Goal: Task Accomplishment & Management: Manage account settings

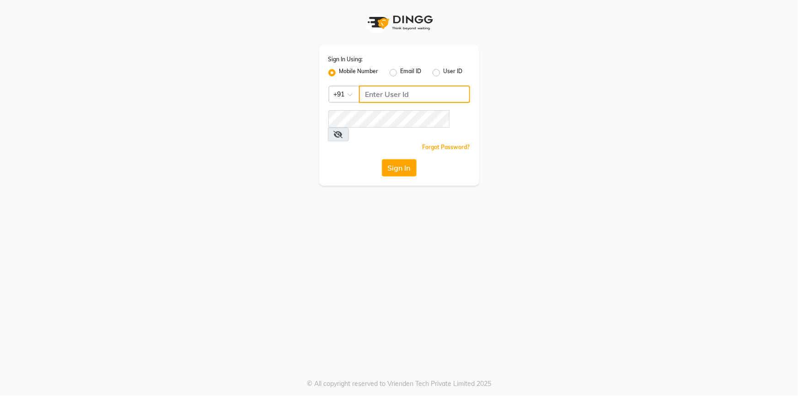
click at [393, 96] on input "Username" at bounding box center [414, 93] width 111 height 17
type input "9702243494"
click at [389, 159] on button "Sign In" at bounding box center [399, 167] width 35 height 17
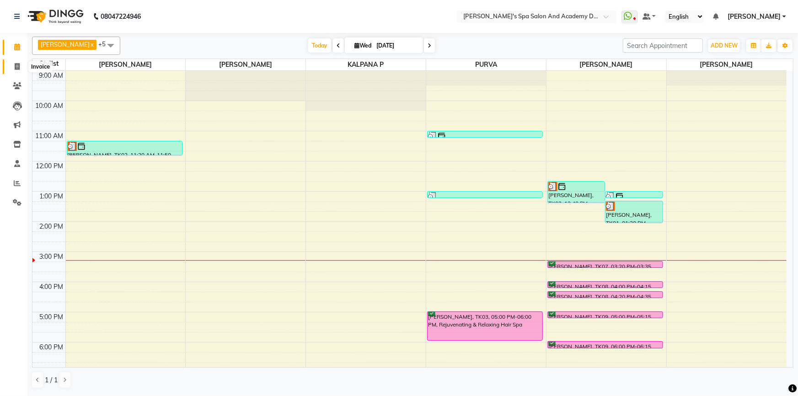
click at [11, 64] on span at bounding box center [17, 67] width 16 height 11
select select "service"
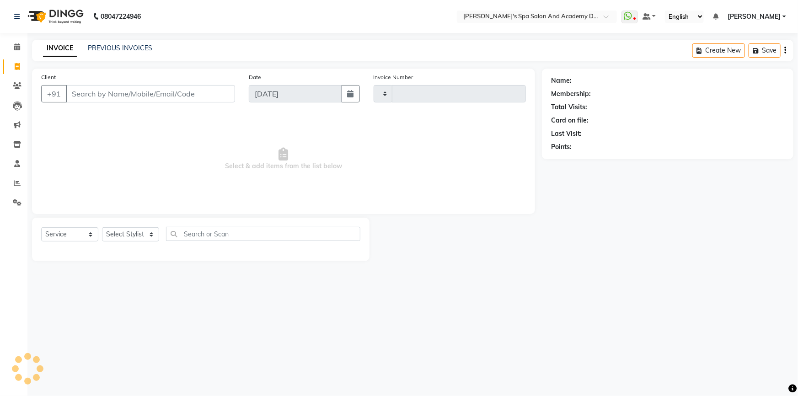
type input "2364"
select select "6316"
click at [758, 52] on button "Open Invoices" at bounding box center [749, 50] width 61 height 14
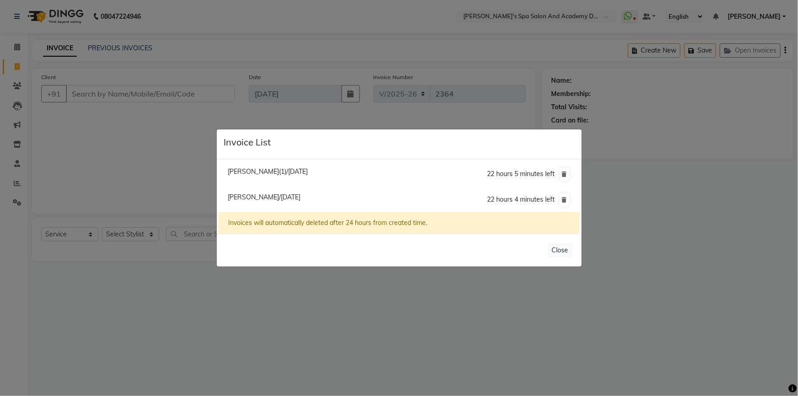
click at [268, 199] on span "Pratidnya Patange/03 September 2025" at bounding box center [264, 197] width 73 height 8
type input "9967912124"
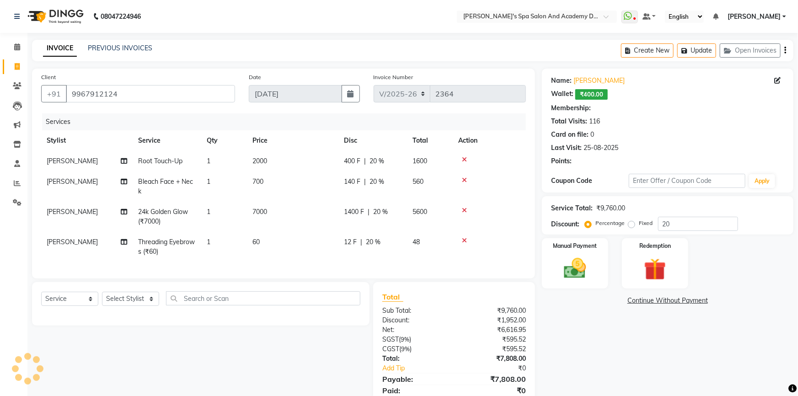
type input "0"
select select "2: Object"
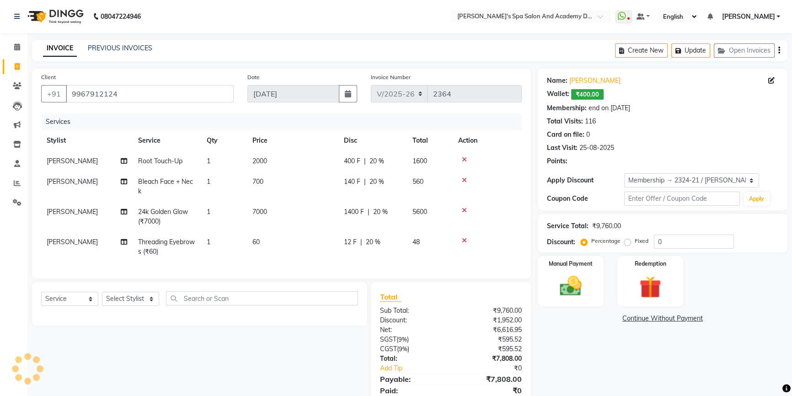
type input "20"
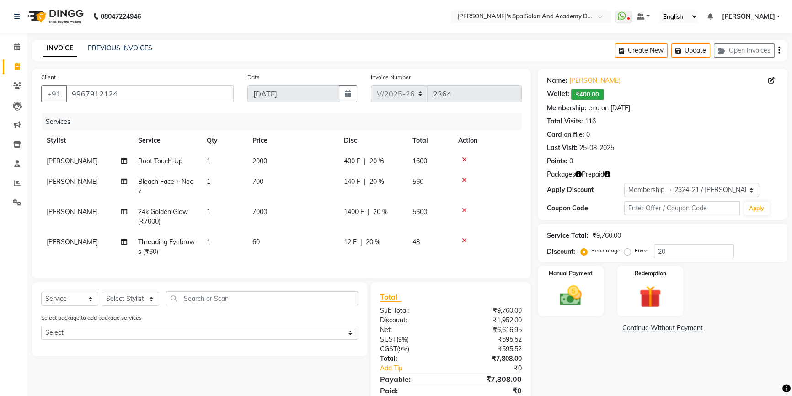
scroll to position [41, 0]
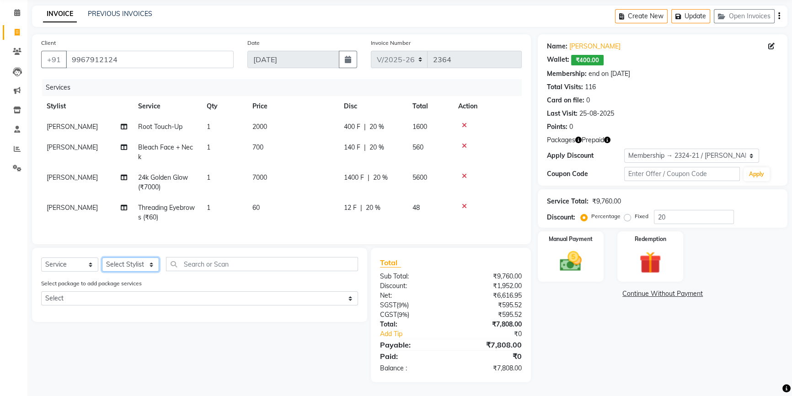
click at [139, 262] on select "Select Stylist Admin AKSHTA AMBRE ASAWARI PAWAR DIRECT 1 GAURI THAPA JIGNA SHAH…" at bounding box center [130, 264] width 57 height 14
select select "47360"
click at [204, 270] on input "text" at bounding box center [262, 264] width 192 height 14
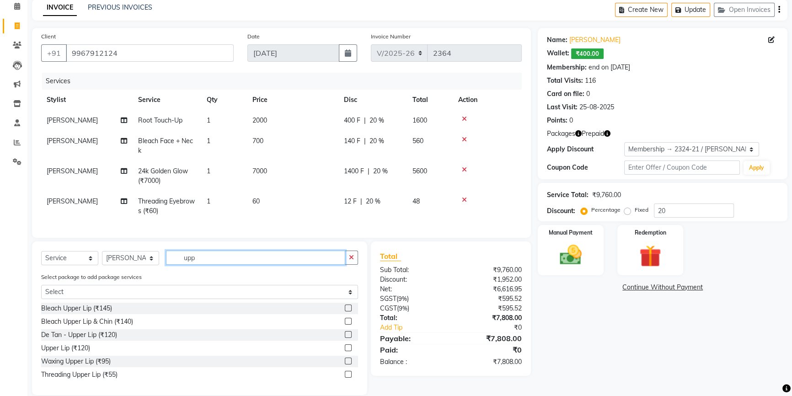
type input "upp"
click at [353, 352] on div at bounding box center [351, 347] width 13 height 11
click at [345, 351] on label at bounding box center [348, 347] width 7 height 7
click at [345, 351] on input "checkbox" at bounding box center [348, 348] width 6 height 6
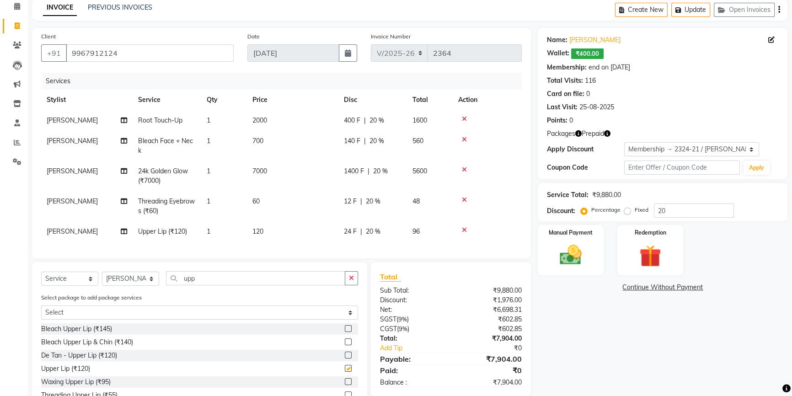
checkbox input "false"
click at [194, 285] on input "upp" at bounding box center [255, 278] width 179 height 14
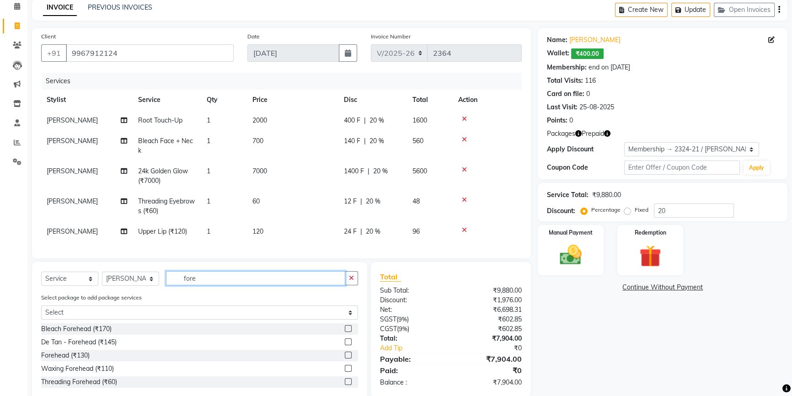
type input "fore"
click at [348, 358] on label at bounding box center [348, 355] width 7 height 7
click at [348, 358] on input "checkbox" at bounding box center [348, 355] width 6 height 6
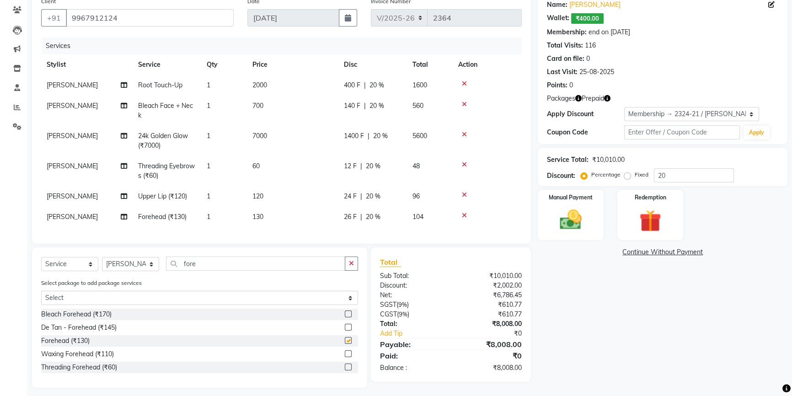
checkbox input "false"
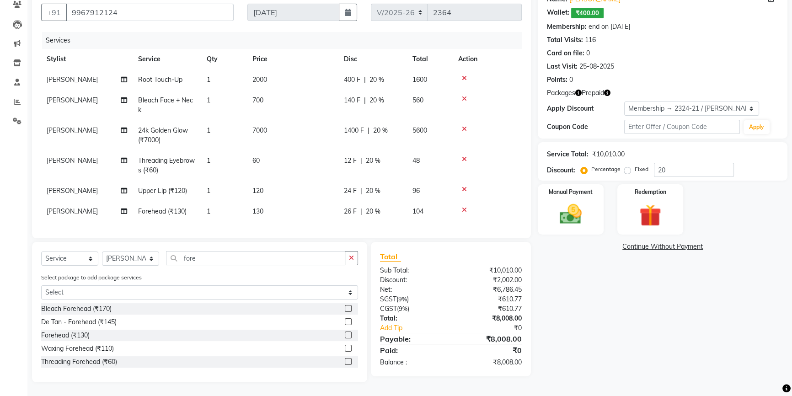
scroll to position [88, 0]
click at [194, 264] on input "fore" at bounding box center [255, 258] width 179 height 14
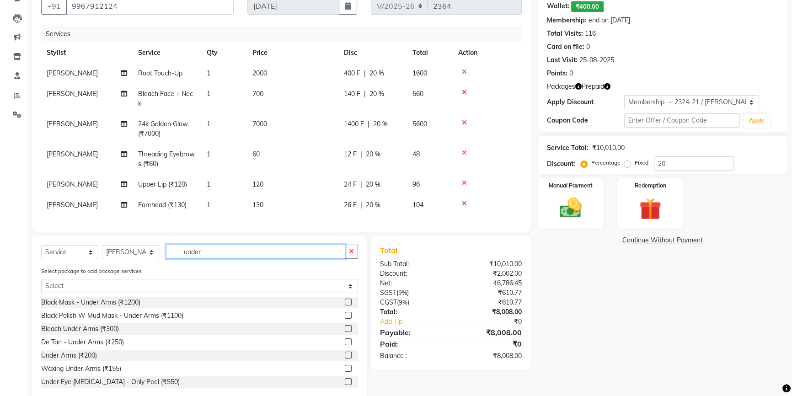
type input "under"
click at [345, 358] on label at bounding box center [348, 355] width 7 height 7
click at [345, 358] on input "checkbox" at bounding box center [348, 355] width 6 height 6
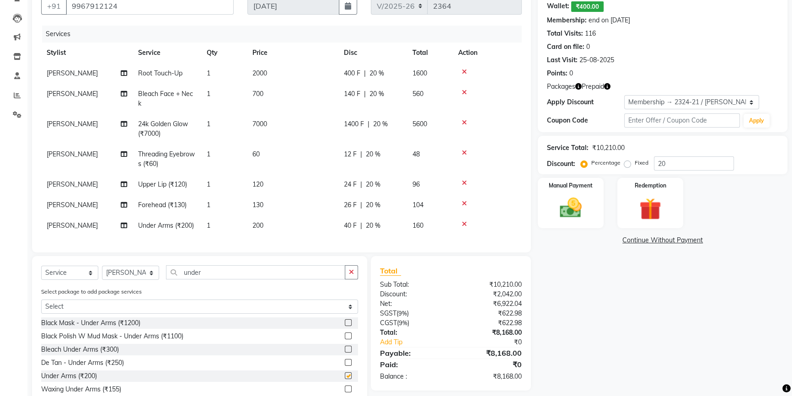
checkbox input "false"
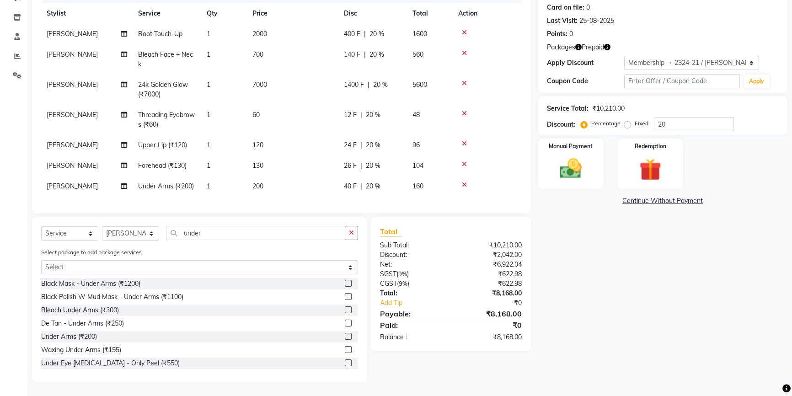
scroll to position [133, 0]
click at [192, 238] on input "under" at bounding box center [255, 233] width 179 height 14
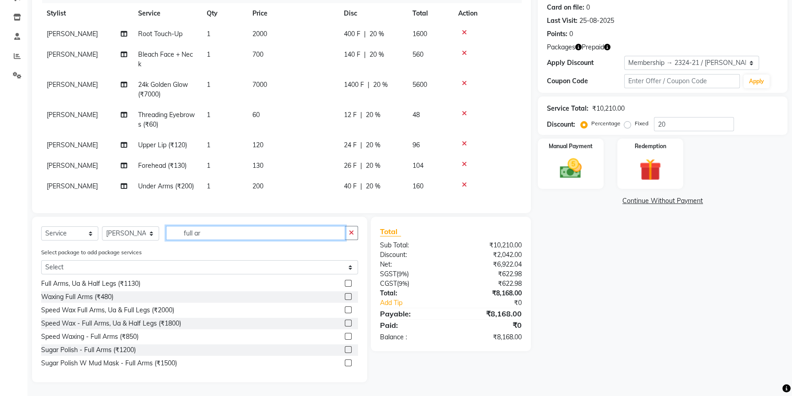
scroll to position [68, 0]
type input "full ar"
click at [345, 336] on label at bounding box center [348, 334] width 7 height 7
click at [345, 336] on input "checkbox" at bounding box center [348, 335] width 6 height 6
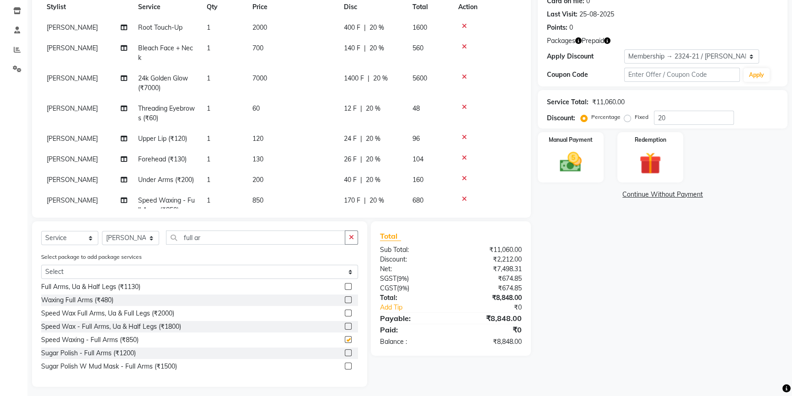
checkbox input "false"
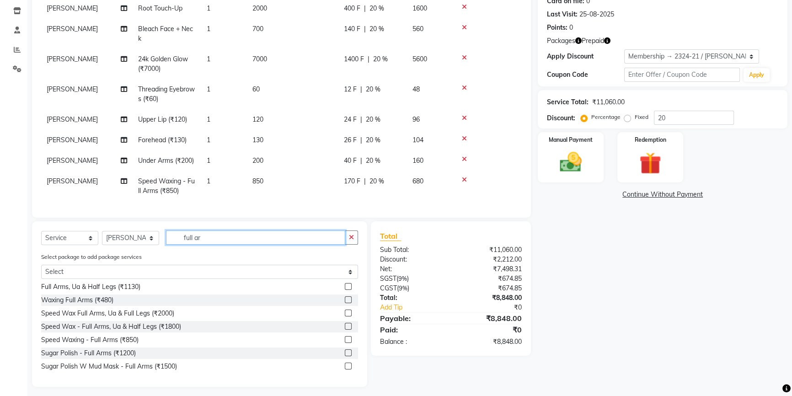
click at [187, 240] on input "full ar" at bounding box center [255, 237] width 179 height 14
click at [223, 238] on input "full ar" at bounding box center [255, 237] width 179 height 14
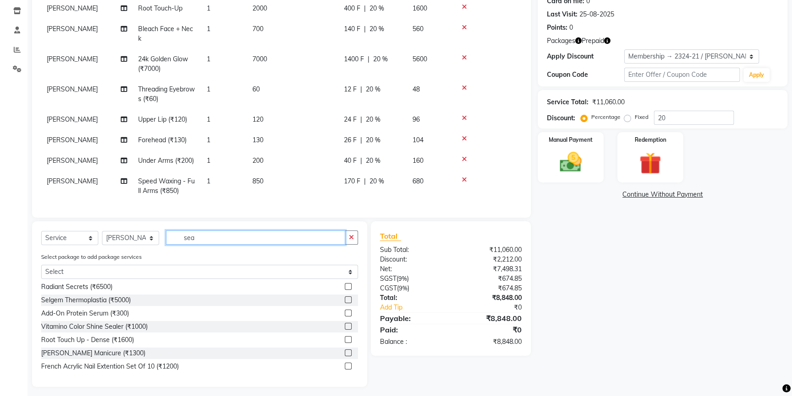
scroll to position [107, 0]
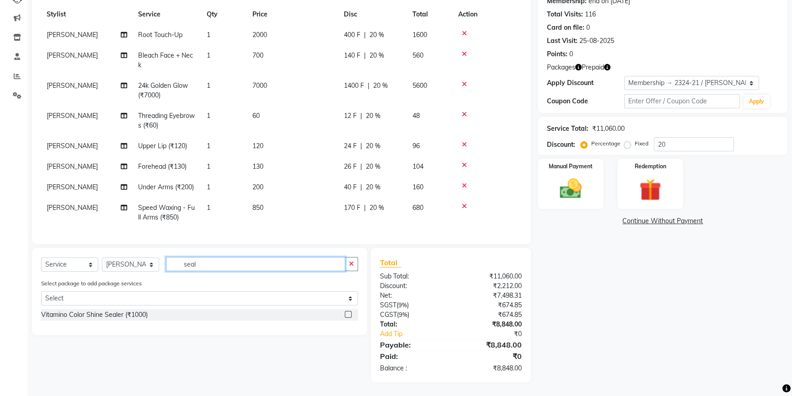
type input "seal"
click at [346, 314] on label at bounding box center [348, 314] width 7 height 7
click at [346, 314] on input "checkbox" at bounding box center [348, 315] width 6 height 6
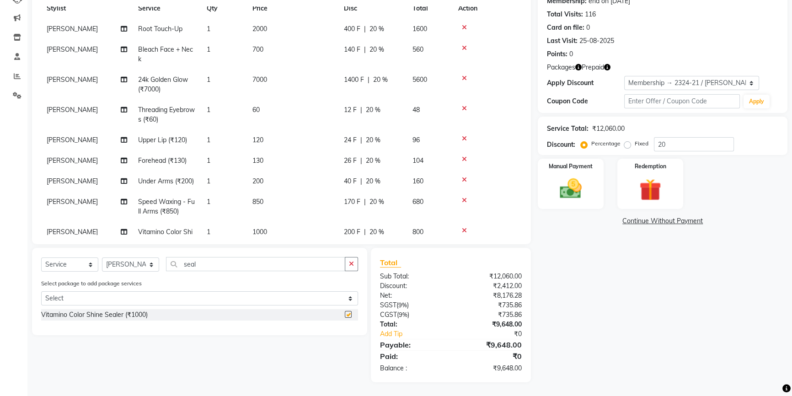
checkbox input "false"
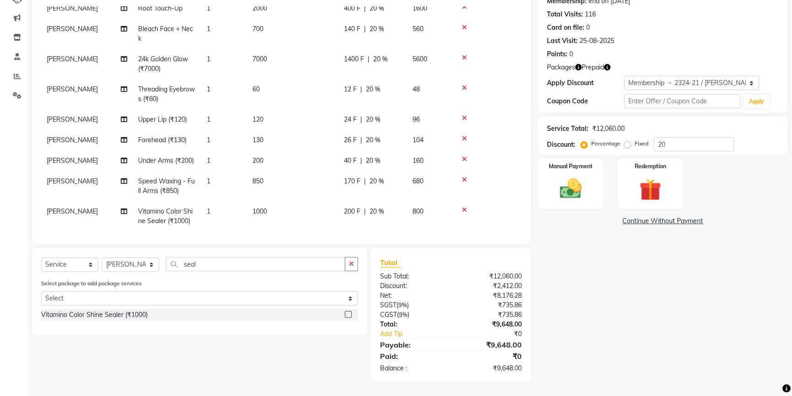
scroll to position [55, 0]
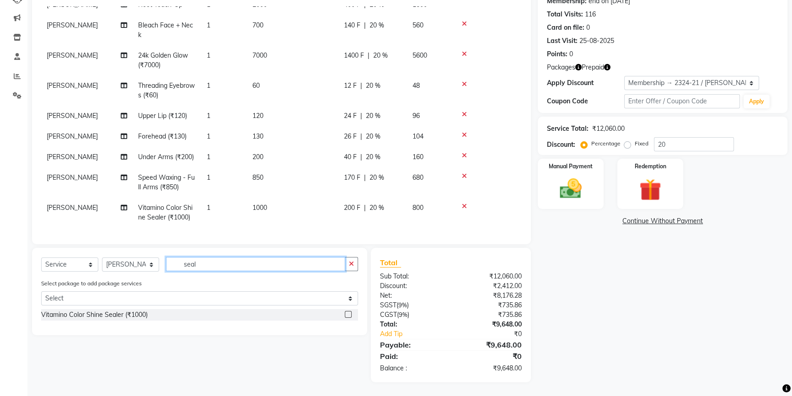
click at [188, 265] on input "seal" at bounding box center [255, 264] width 179 height 14
type input "lift"
click at [347, 327] on label at bounding box center [348, 327] width 7 height 7
click at [347, 327] on input "checkbox" at bounding box center [348, 328] width 6 height 6
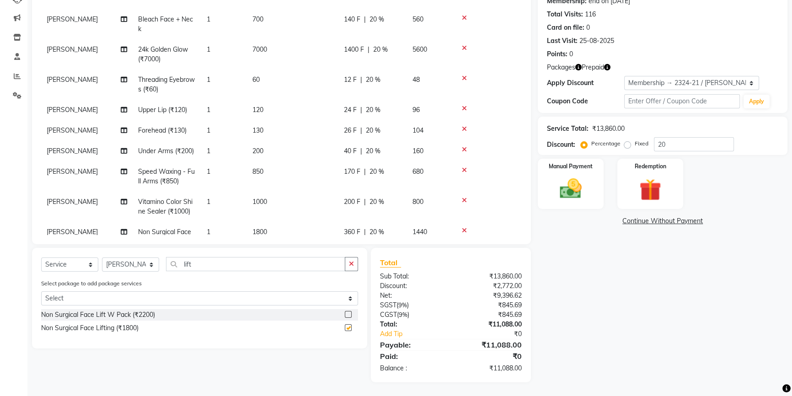
checkbox input "false"
click at [570, 346] on div "Name: Pratidnya Patange Wallet: ₹400.00 Membership: end on 02-05-2026 Total Vis…" at bounding box center [666, 172] width 256 height 421
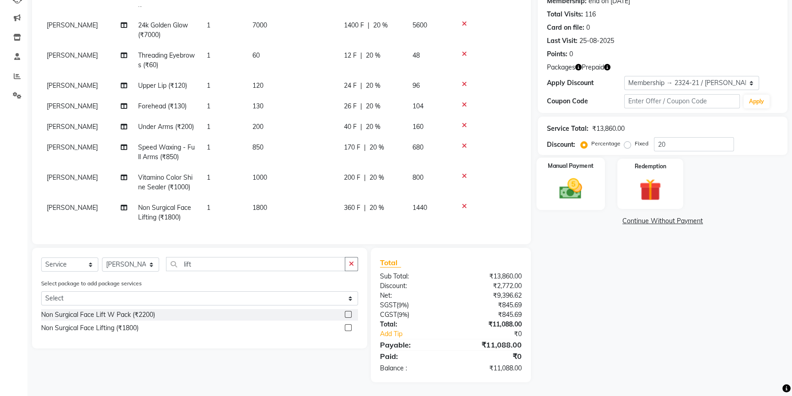
click at [563, 180] on img at bounding box center [570, 189] width 37 height 26
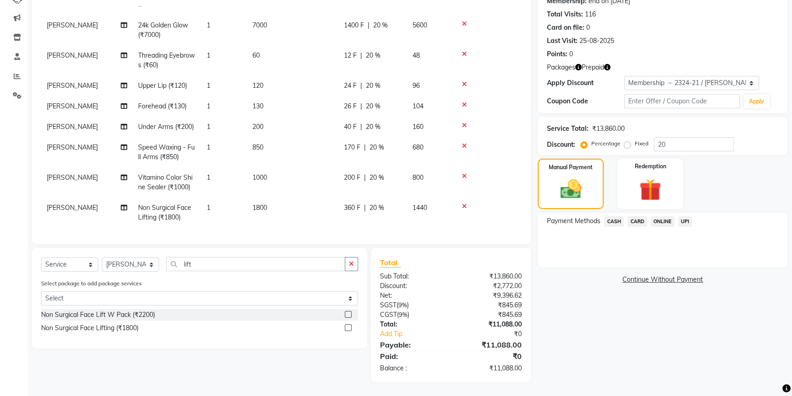
click at [612, 222] on span "CASH" at bounding box center [614, 221] width 20 height 11
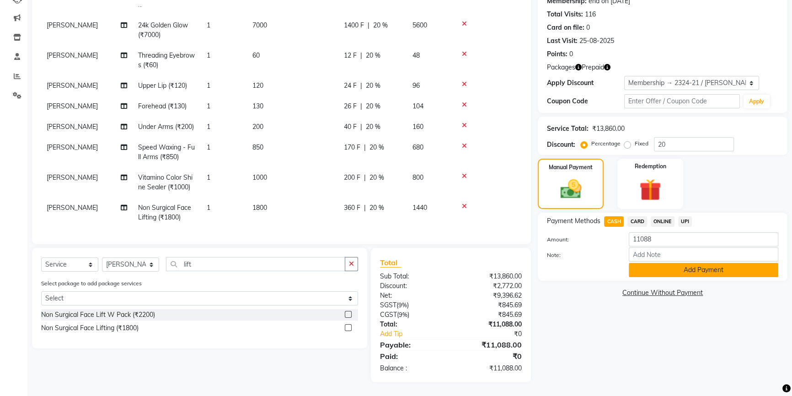
click at [656, 269] on button "Add Payment" at bounding box center [703, 270] width 149 height 14
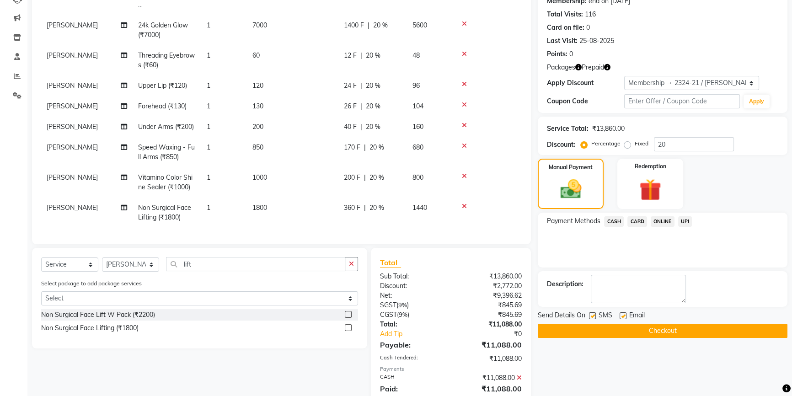
drag, startPoint x: 636, startPoint y: 330, endPoint x: 632, endPoint y: 326, distance: 5.5
click at [635, 330] on button "Checkout" at bounding box center [663, 331] width 250 height 14
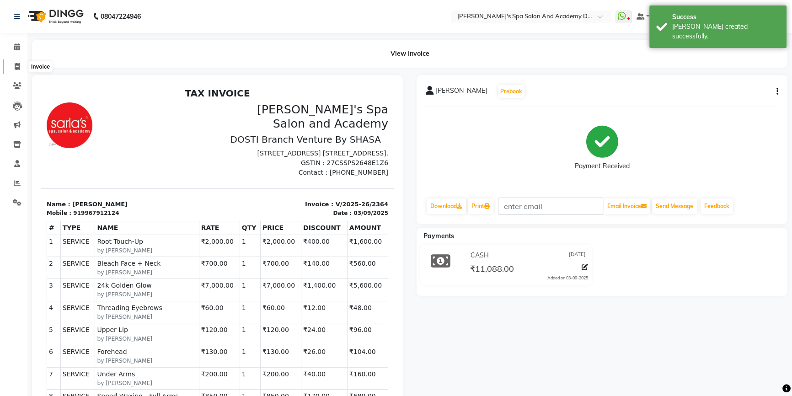
click at [16, 66] on icon at bounding box center [17, 66] width 5 height 7
select select "6316"
select select "service"
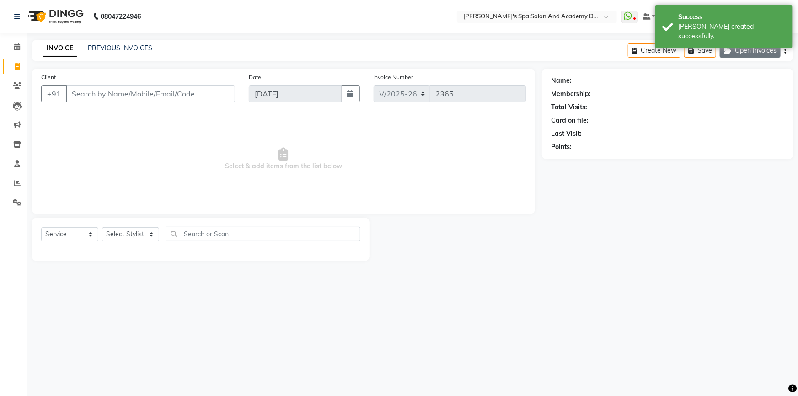
click at [747, 52] on button "Open Invoices" at bounding box center [749, 50] width 61 height 14
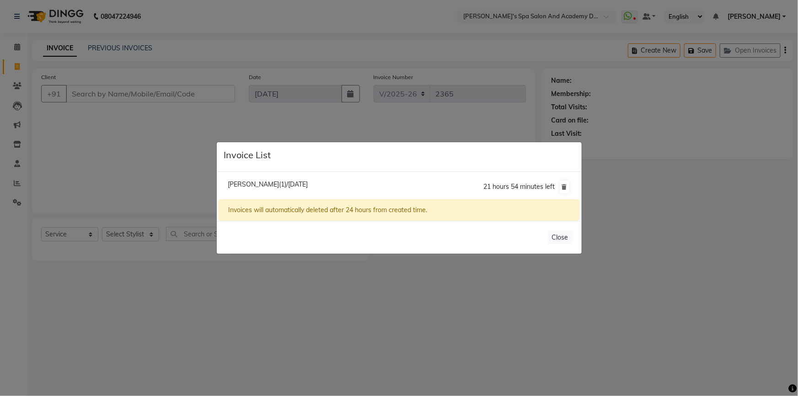
click at [362, 291] on ngb-modal-window "Invoice List Pratibha Prasad(1)/03 September 2025 21 hours 54 minutes left Invo…" at bounding box center [399, 198] width 798 height 396
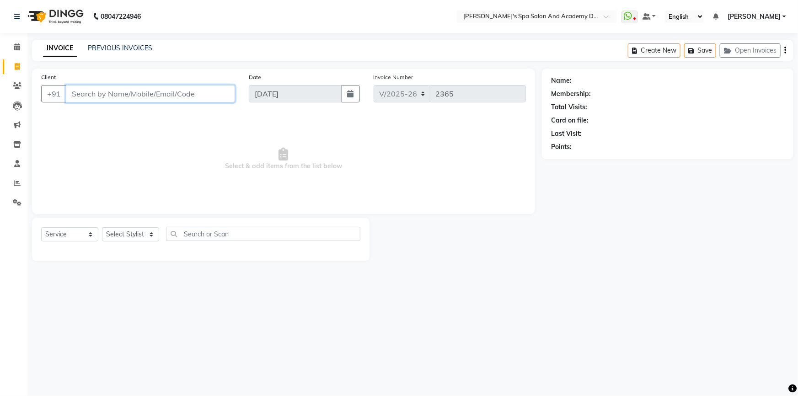
click at [90, 100] on input "Client" at bounding box center [150, 93] width 169 height 17
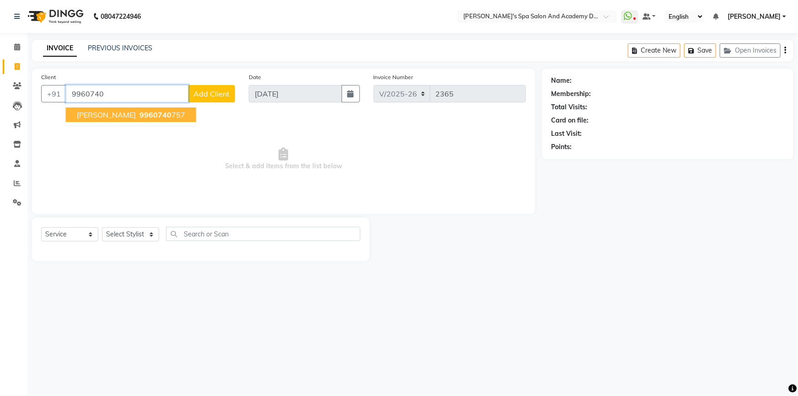
click at [103, 114] on span "SWATI DESAI" at bounding box center [106, 114] width 59 height 9
type input "9960740757"
select select "1: Object"
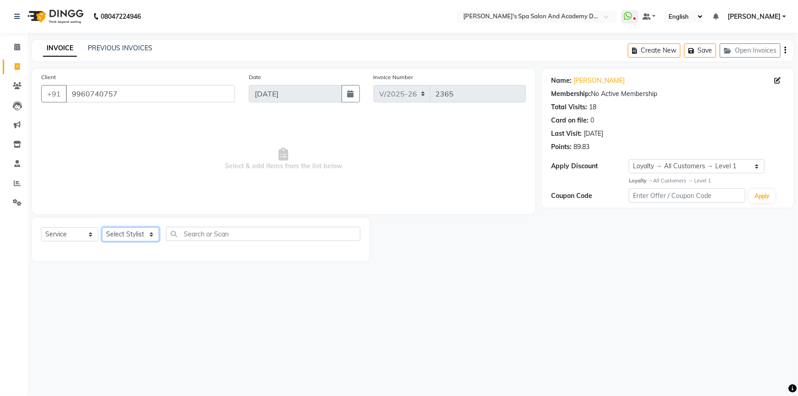
click at [151, 239] on select "Select Stylist Admin AKSHTA AMBRE ASAWARI PAWAR DIRECT 1 GAURI THAPA JIGNA SHAH…" at bounding box center [130, 234] width 57 height 14
select select "63504"
click at [190, 234] on input "text" at bounding box center [263, 234] width 194 height 14
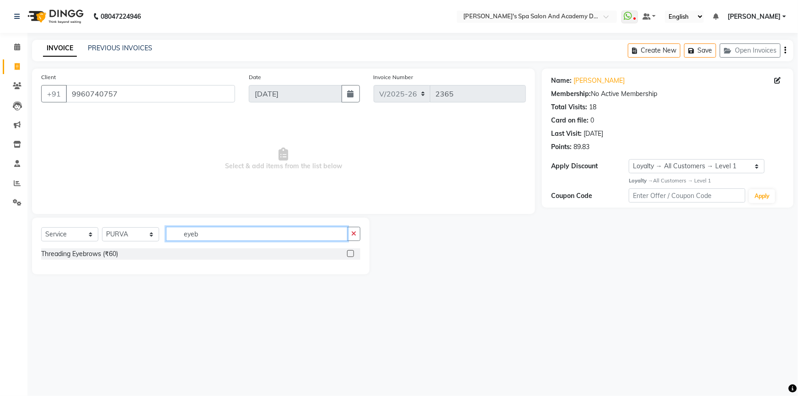
type input "eyeb"
click at [352, 255] on label at bounding box center [350, 253] width 7 height 7
click at [352, 255] on input "checkbox" at bounding box center [350, 254] width 6 height 6
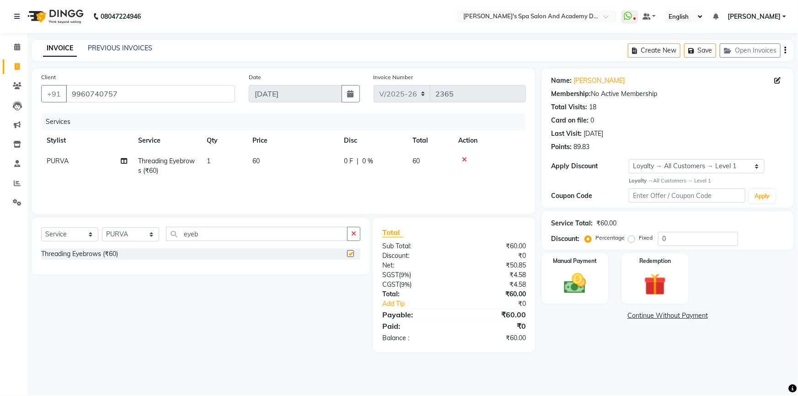
checkbox input "false"
click at [193, 233] on input "eyeb" at bounding box center [256, 234] width 181 height 14
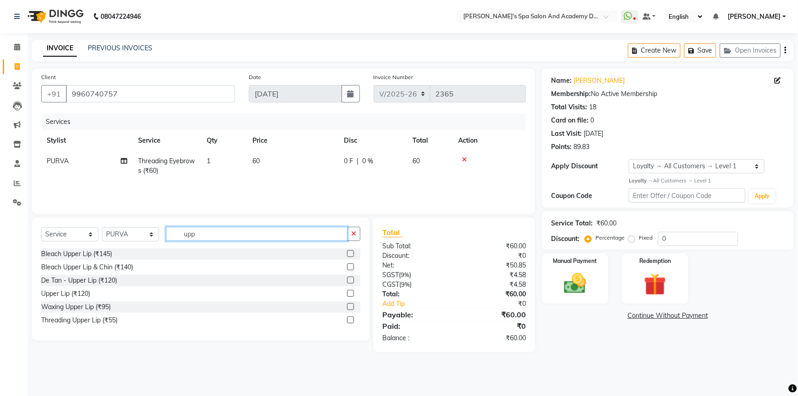
type input "upp"
click at [352, 321] on label at bounding box center [350, 319] width 7 height 7
click at [352, 321] on input "checkbox" at bounding box center [350, 320] width 6 height 6
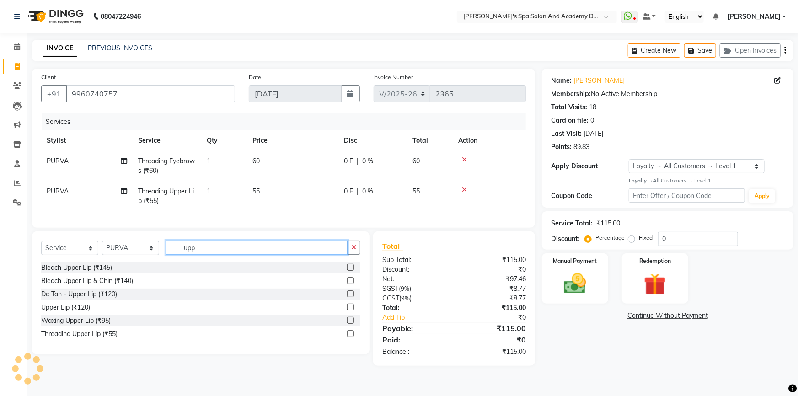
checkbox input "false"
click at [205, 255] on input "upp" at bounding box center [256, 247] width 181 height 14
type input "chin"
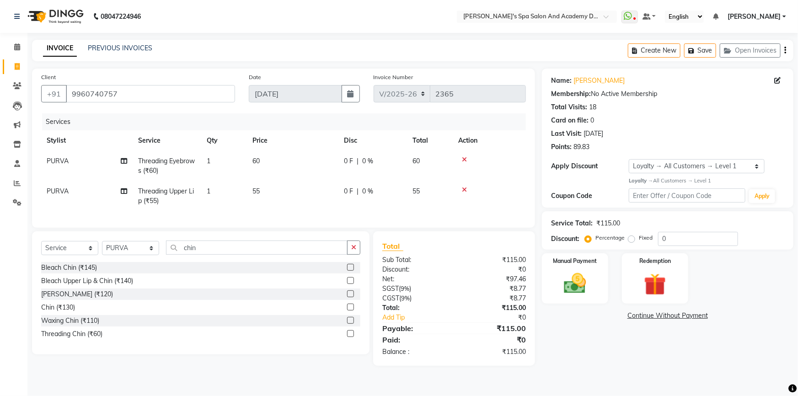
click at [347, 337] on label at bounding box center [350, 333] width 7 height 7
click at [347, 337] on input "checkbox" at bounding box center [350, 334] width 6 height 6
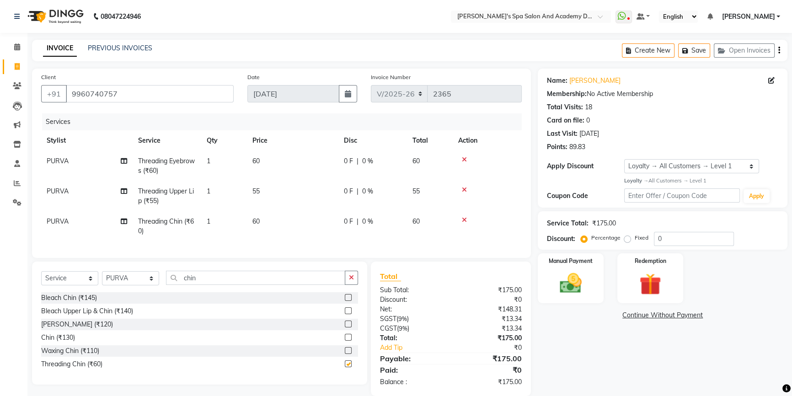
checkbox input "false"
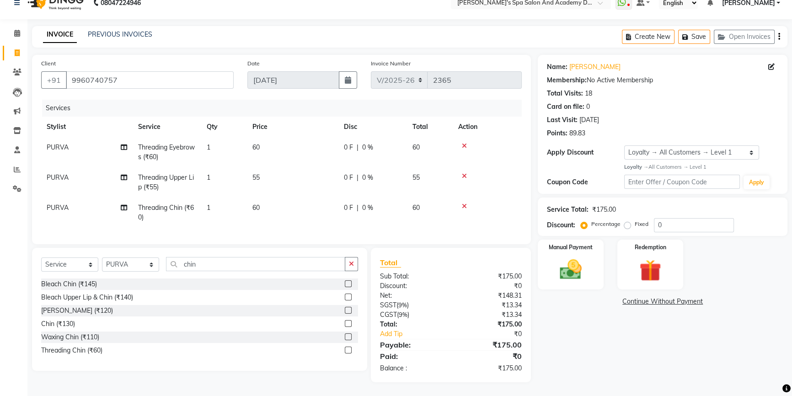
click at [233, 197] on td "1" at bounding box center [224, 212] width 46 height 30
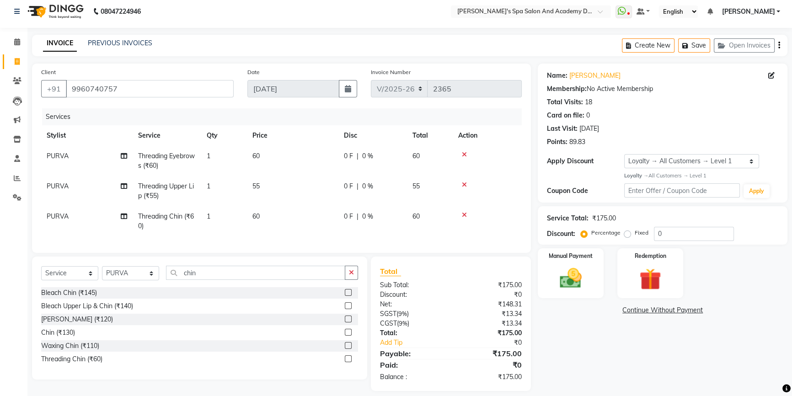
select select "63504"
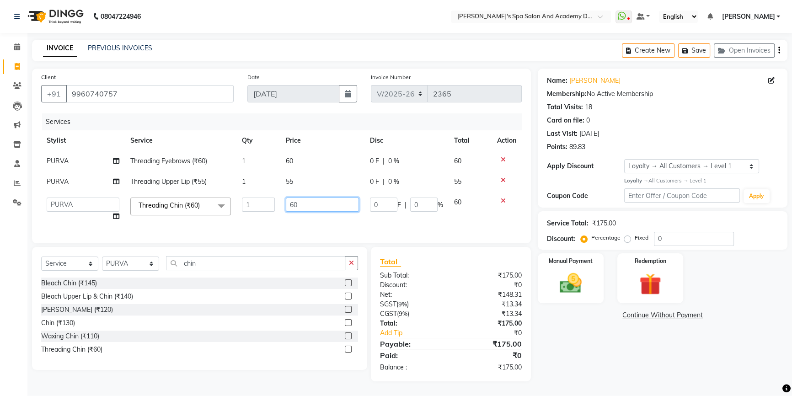
click at [305, 197] on input "60" at bounding box center [322, 204] width 73 height 14
type input "55"
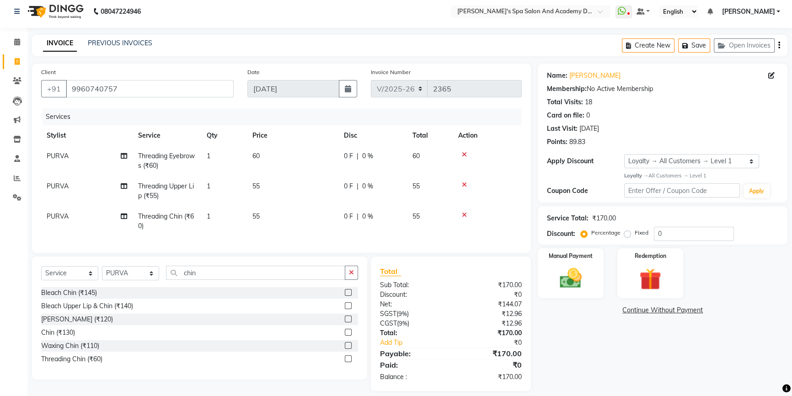
click at [602, 341] on div "Name: Swati Desai Membership: No Active Membership Total Visits: 18 Card on fil…" at bounding box center [666, 227] width 256 height 327
click at [573, 284] on img at bounding box center [570, 278] width 37 height 26
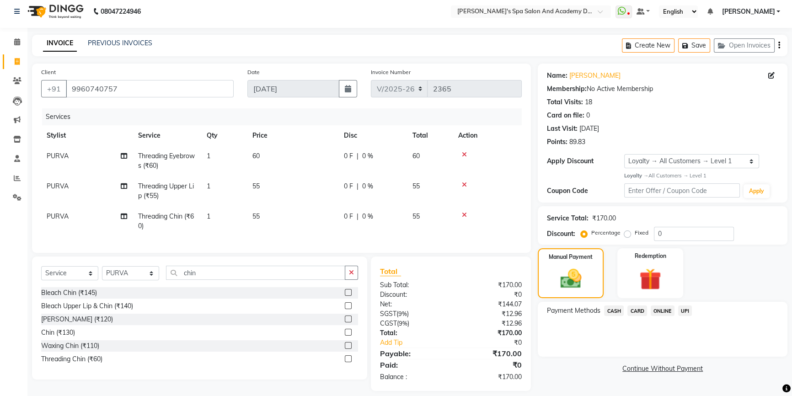
click at [678, 311] on span "UPI" at bounding box center [685, 310] width 14 height 11
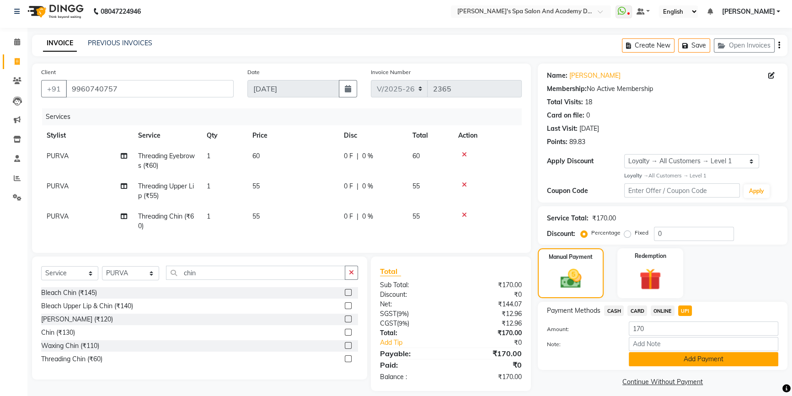
click at [652, 361] on button "Add Payment" at bounding box center [703, 359] width 149 height 14
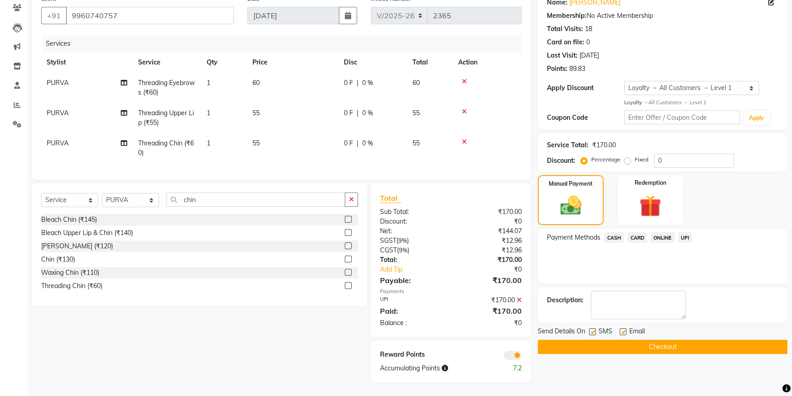
scroll to position [85, 0]
click at [642, 340] on button "Checkout" at bounding box center [663, 347] width 250 height 14
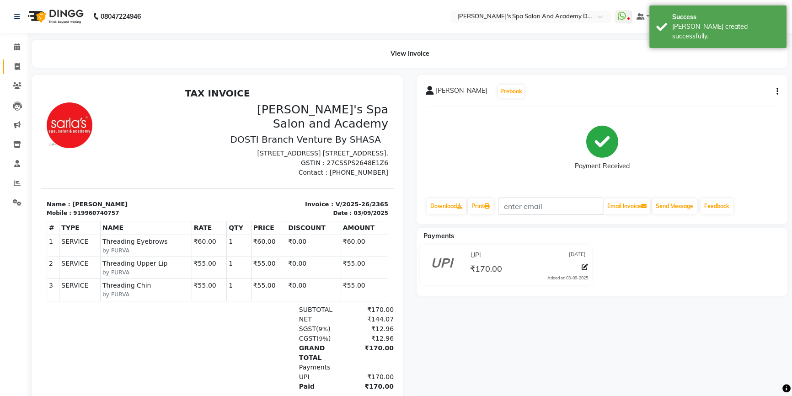
click at [13, 69] on span at bounding box center [17, 67] width 16 height 11
select select "6316"
select select "service"
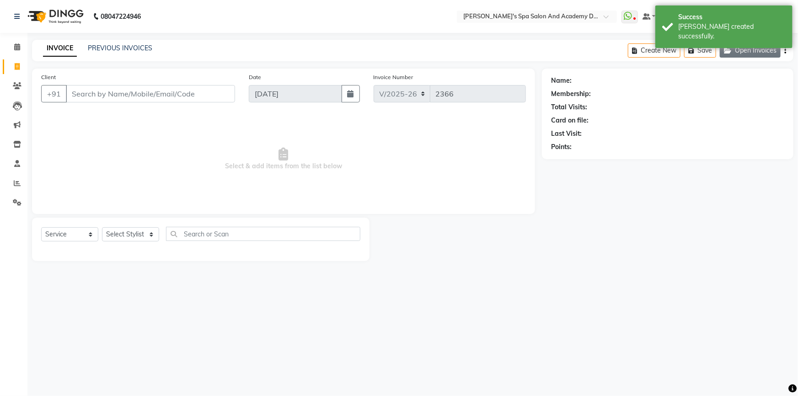
click at [738, 50] on button "Open Invoices" at bounding box center [749, 50] width 61 height 14
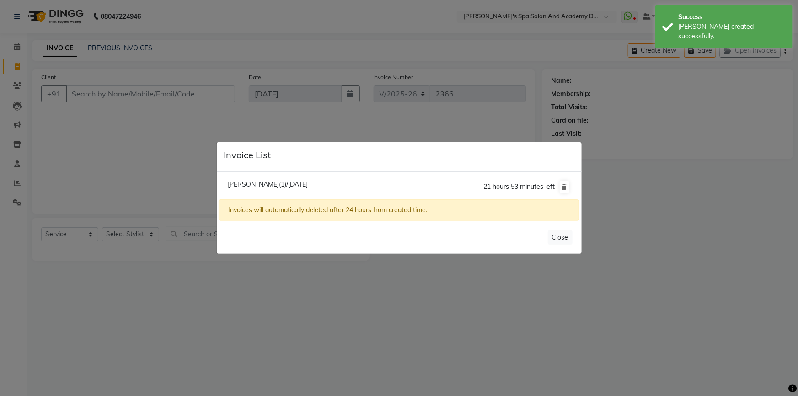
click at [266, 190] on li "Pratibha Prasad(1)/03 September 2025 21 hours 53 minutes left" at bounding box center [398, 187] width 360 height 26
click at [266, 185] on span "Pratibha Prasad(1)/03 September 2025" at bounding box center [268, 184] width 80 height 8
type input "9819195349"
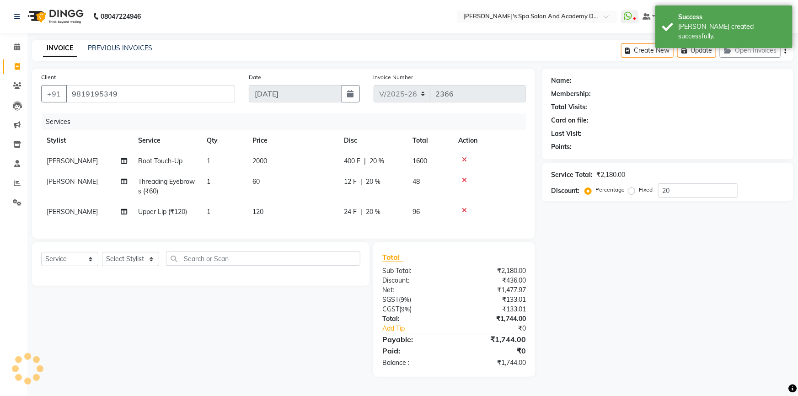
type input "0"
select select "2: Object"
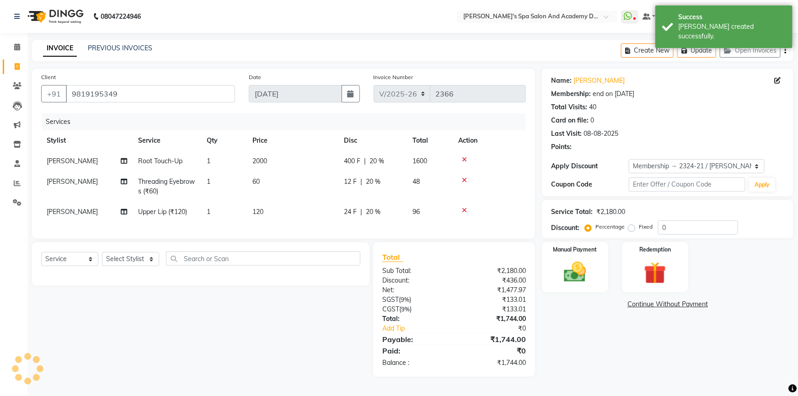
type input "20"
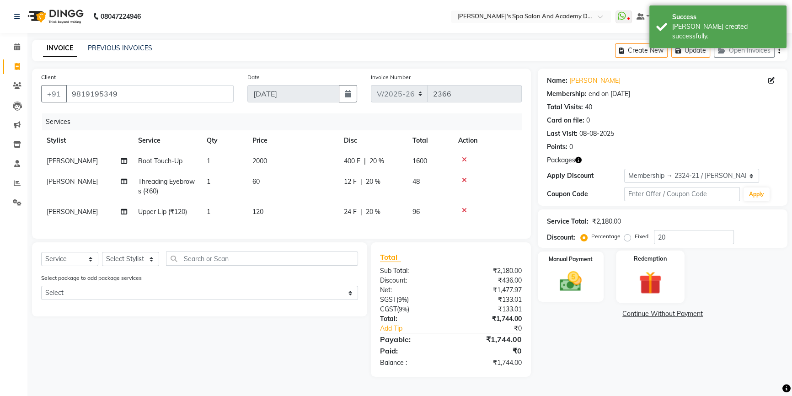
click at [651, 286] on img at bounding box center [650, 282] width 37 height 28
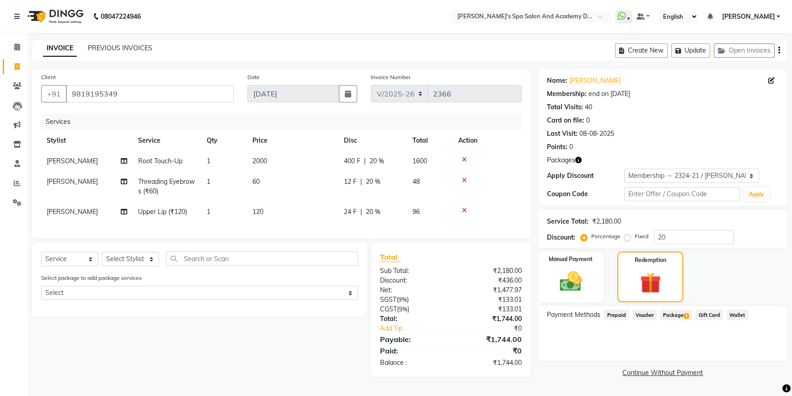
click at [674, 314] on span "Package 1" at bounding box center [676, 314] width 32 height 11
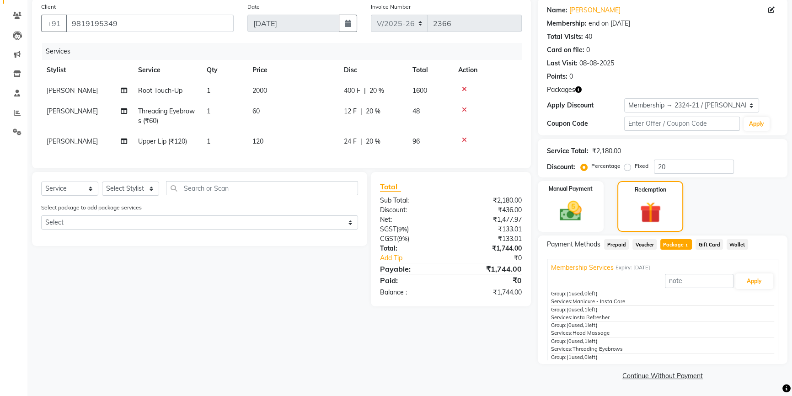
scroll to position [19, 0]
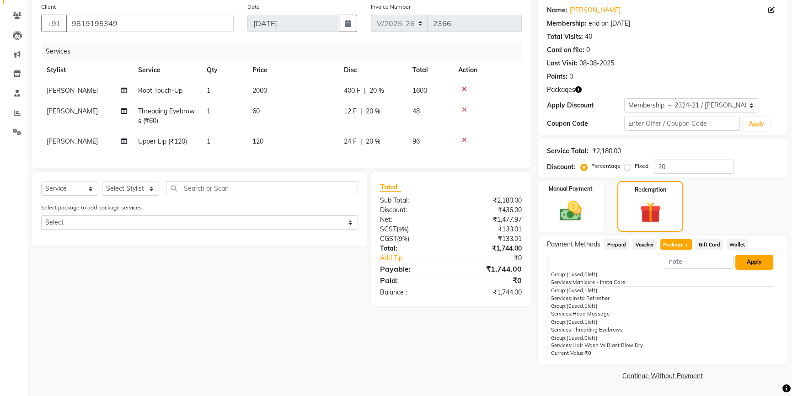
click at [749, 261] on button "Apply" at bounding box center [754, 262] width 38 height 16
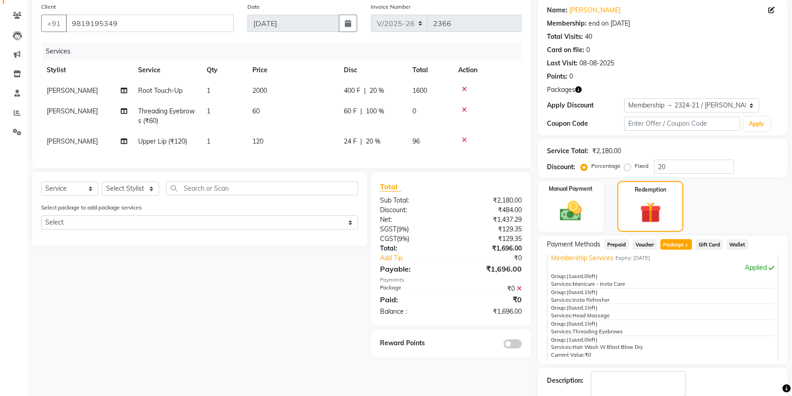
scroll to position [12, 0]
click at [585, 208] on img at bounding box center [570, 211] width 37 height 26
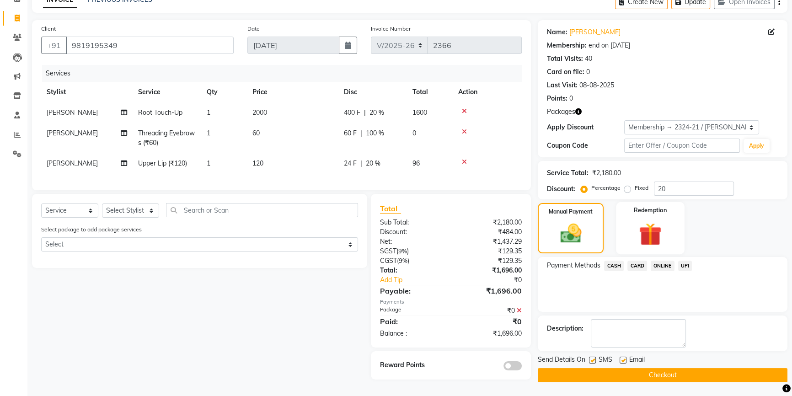
click at [644, 220] on img at bounding box center [650, 234] width 37 height 28
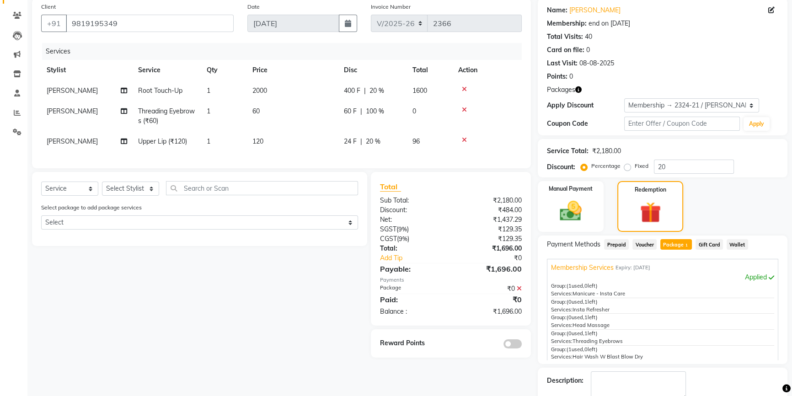
scroll to position [12, 0]
click at [554, 205] on img at bounding box center [570, 211] width 37 height 26
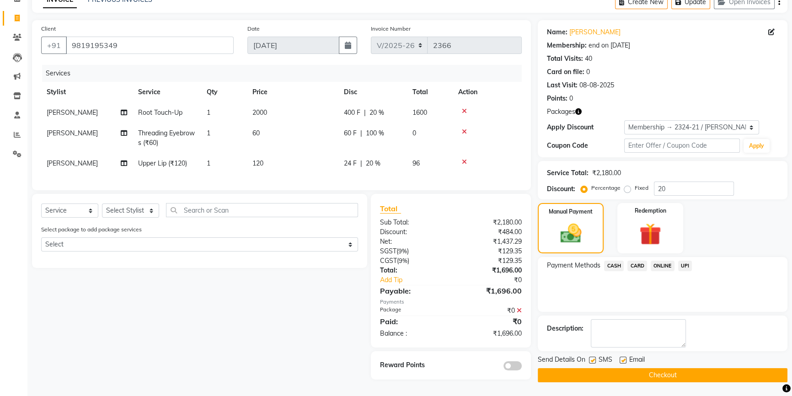
click at [683, 261] on span "UPI" at bounding box center [685, 266] width 14 height 11
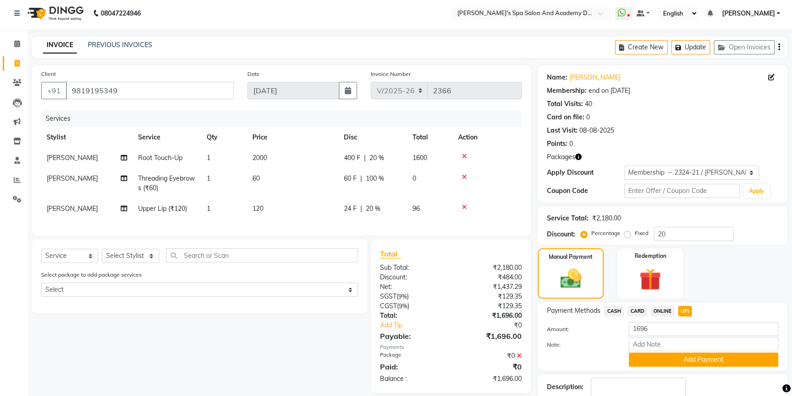
scroll to position [0, 0]
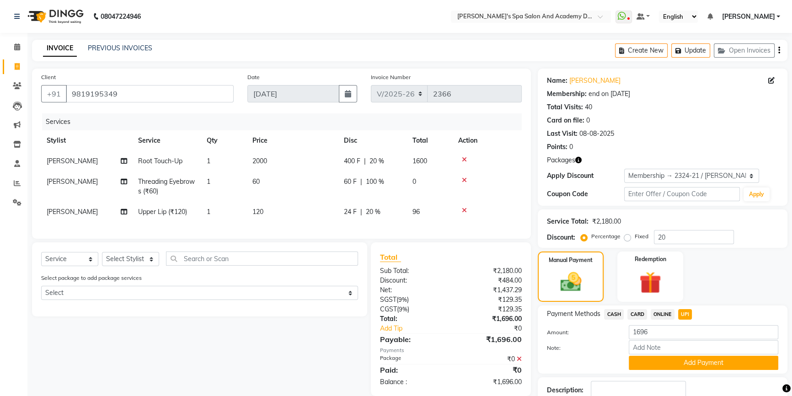
click at [640, 315] on span "CARD" at bounding box center [637, 314] width 20 height 11
click at [635, 364] on button "Add Payment" at bounding box center [703, 363] width 149 height 14
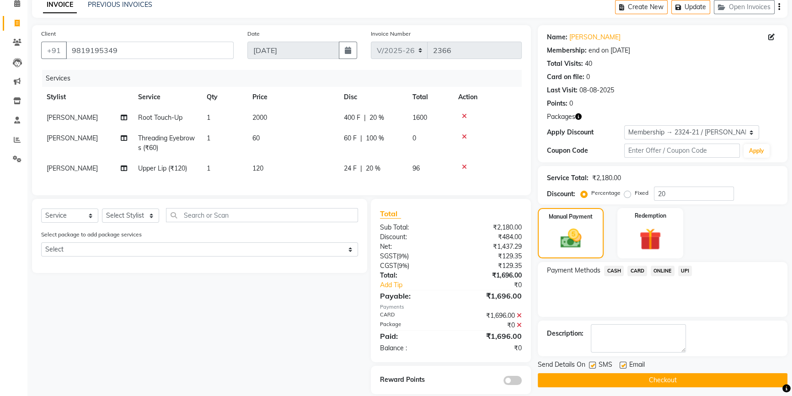
scroll to position [62, 0]
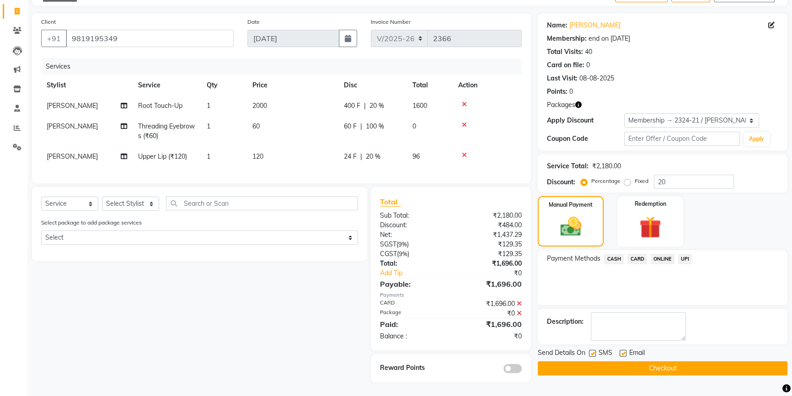
click at [626, 361] on button "Checkout" at bounding box center [663, 368] width 250 height 14
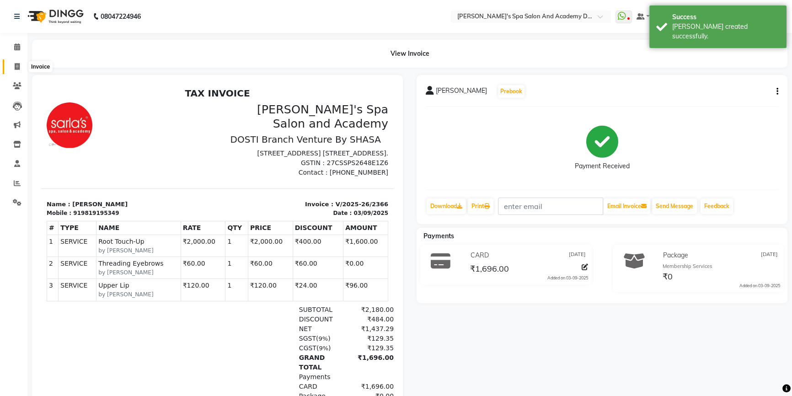
click at [20, 67] on span at bounding box center [17, 67] width 16 height 11
select select "6316"
select select "service"
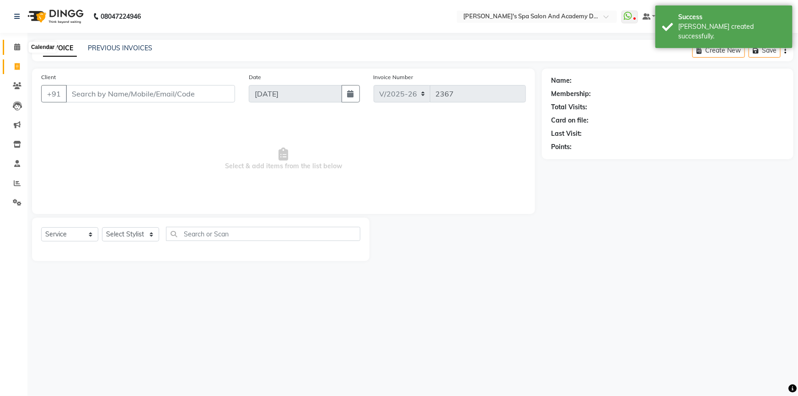
click at [17, 45] on icon at bounding box center [17, 46] width 6 height 7
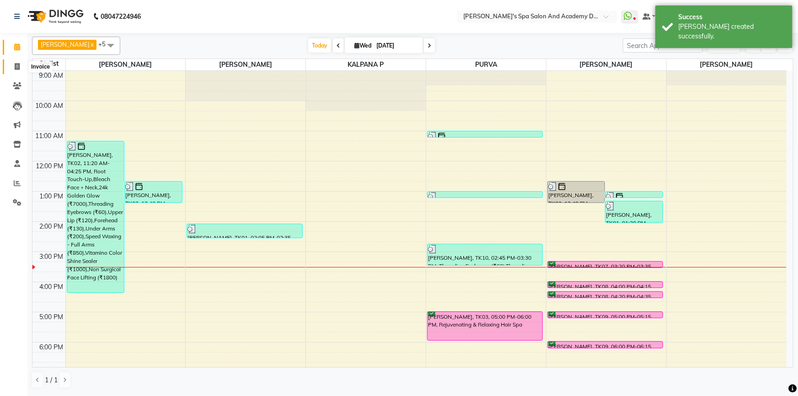
click at [17, 65] on icon at bounding box center [17, 66] width 5 height 7
select select "6316"
select select "service"
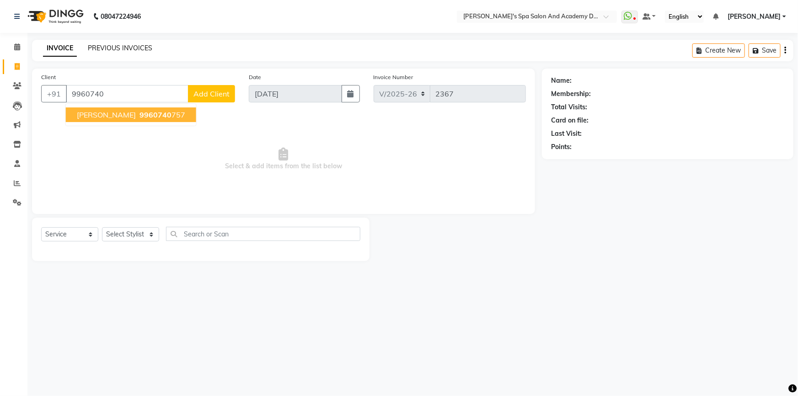
type input "9960740"
click at [127, 46] on link "PREVIOUS INVOICES" at bounding box center [120, 48] width 64 height 8
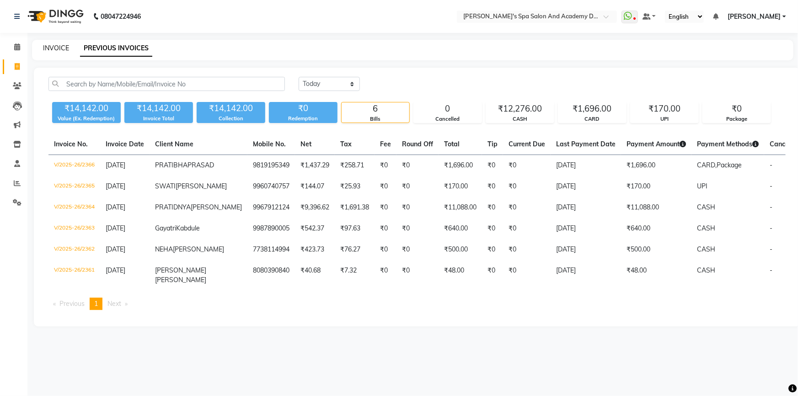
click at [61, 50] on link "INVOICE" at bounding box center [56, 48] width 26 height 8
select select "6316"
select select "service"
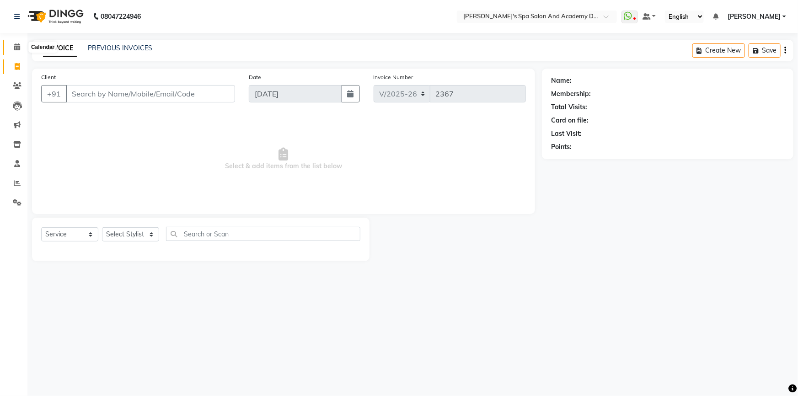
click at [13, 52] on span at bounding box center [17, 47] width 16 height 11
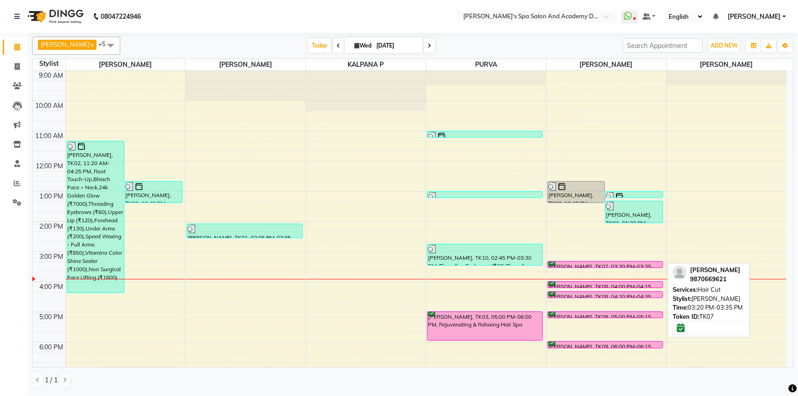
click at [578, 262] on div "HARSHA NANDEDKAR, TK07, 03:20 PM-03:35 PM, Hair Cut" at bounding box center [605, 264] width 115 height 6
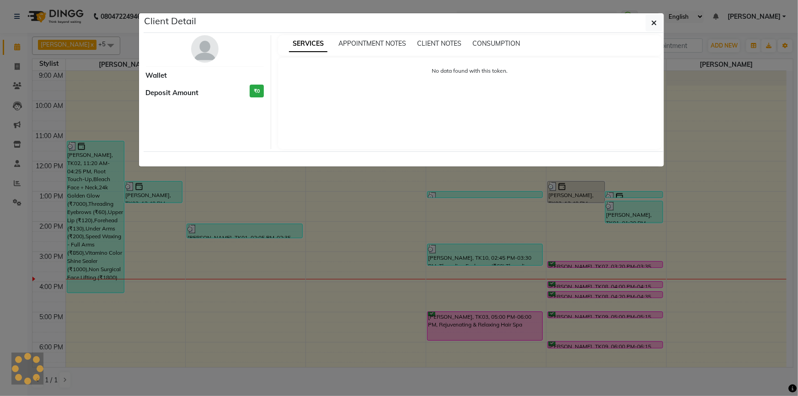
select select "6"
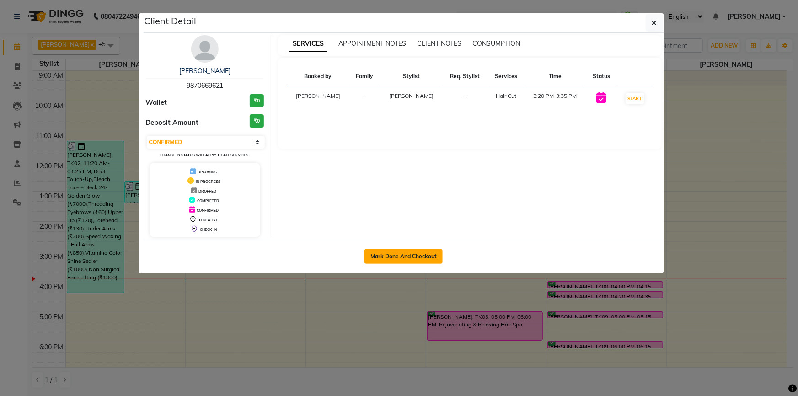
click at [389, 256] on button "Mark Done And Checkout" at bounding box center [403, 256] width 78 height 15
select select "service"
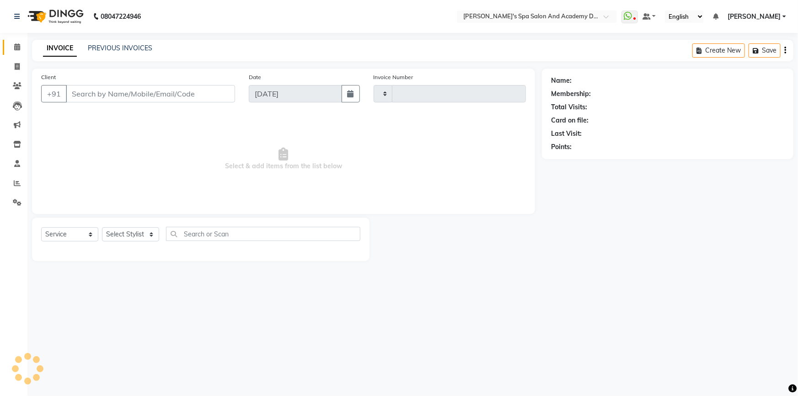
type input "2367"
select select "6316"
type input "9870669621"
select select "47354"
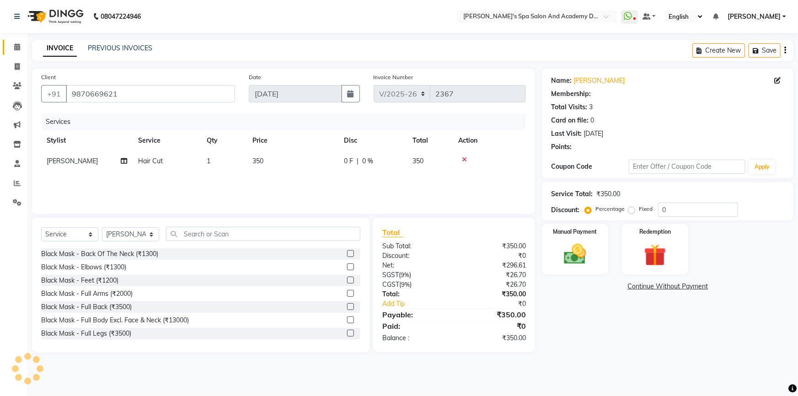
select select "1: Object"
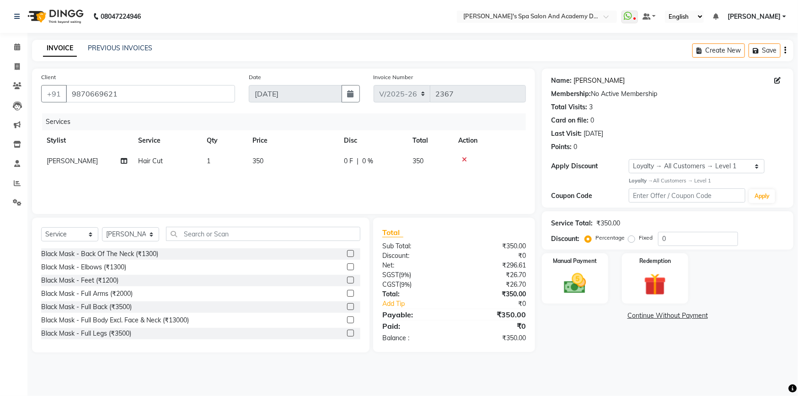
click at [611, 83] on link "Harsha Nandedkar" at bounding box center [598, 81] width 51 height 10
click at [284, 159] on td "350" at bounding box center [292, 161] width 91 height 21
select select "47354"
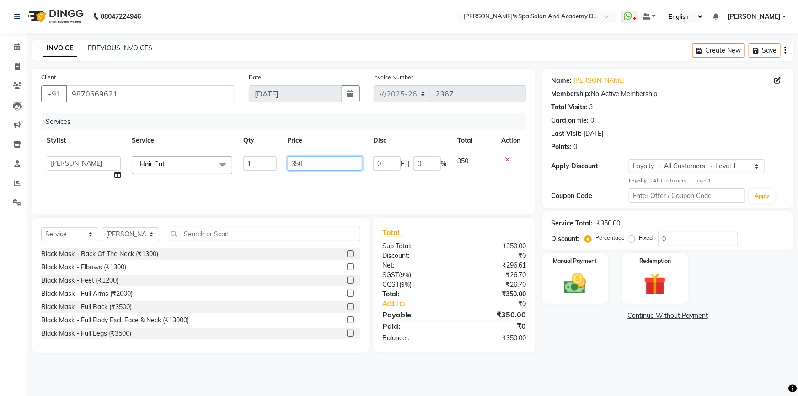
click at [294, 160] on input "350" at bounding box center [325, 163] width 75 height 14
type input "850"
drag, startPoint x: 629, startPoint y: 329, endPoint x: 618, endPoint y: 335, distance: 12.3
click at [626, 335] on div "Name: Harsha Nandedkar Membership: No Active Membership Total Visits: 3 Card on…" at bounding box center [671, 211] width 258 height 284
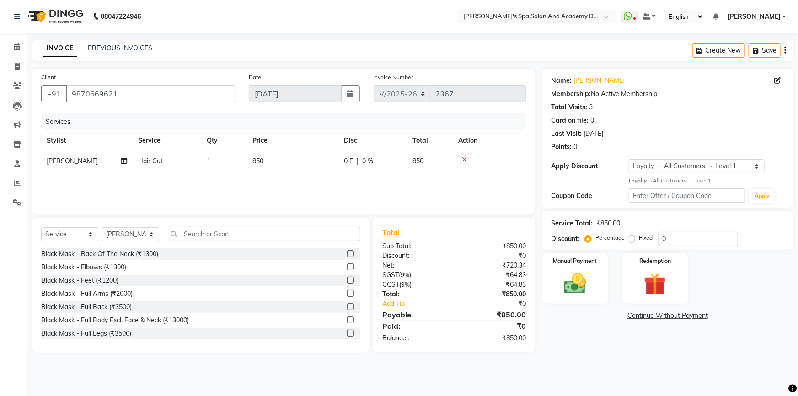
click at [272, 165] on td "850" at bounding box center [292, 161] width 91 height 21
select select "47354"
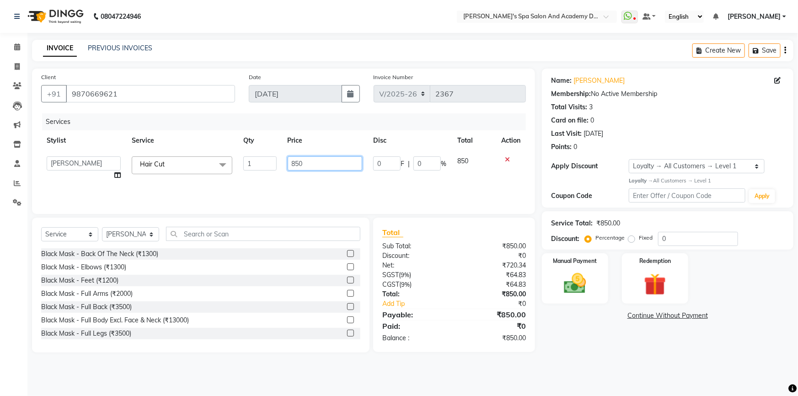
click at [293, 165] on input "850" at bounding box center [325, 163] width 75 height 14
type input "750"
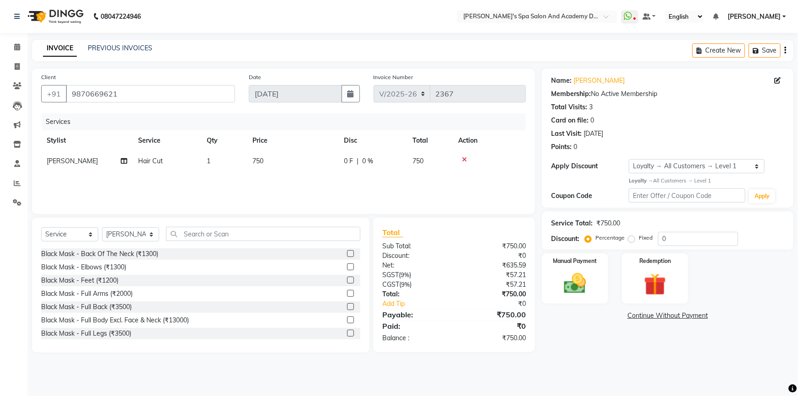
click at [635, 331] on div "Name: Harsha Nandedkar Membership: No Active Membership Total Visits: 3 Card on…" at bounding box center [671, 211] width 258 height 284
click at [601, 286] on div "Manual Payment" at bounding box center [574, 278] width 69 height 53
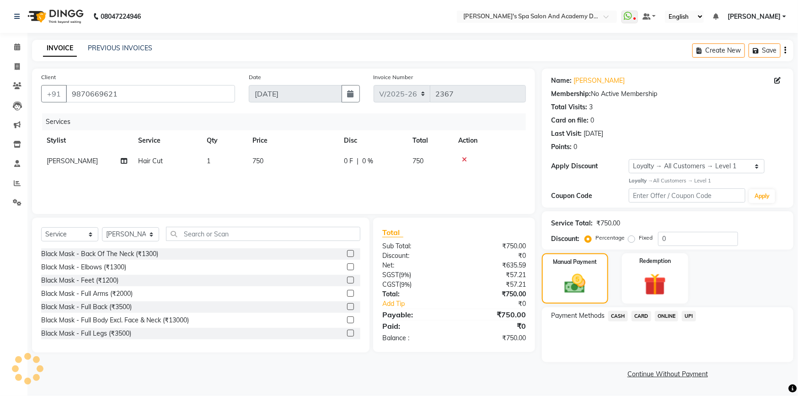
click at [691, 320] on span "UPI" at bounding box center [689, 316] width 14 height 11
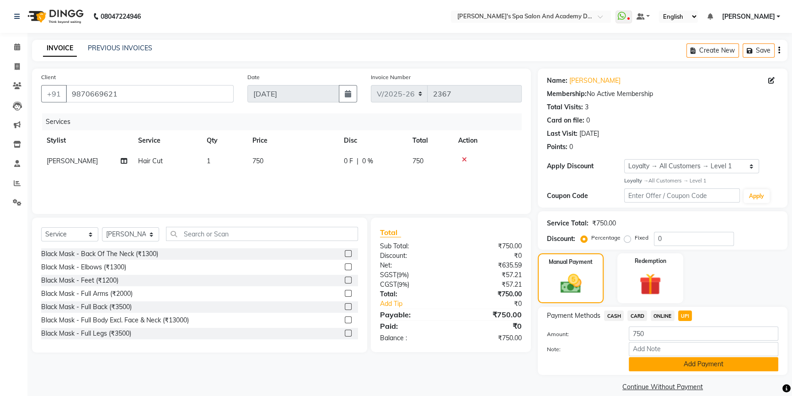
click at [677, 365] on button "Add Payment" at bounding box center [703, 364] width 149 height 14
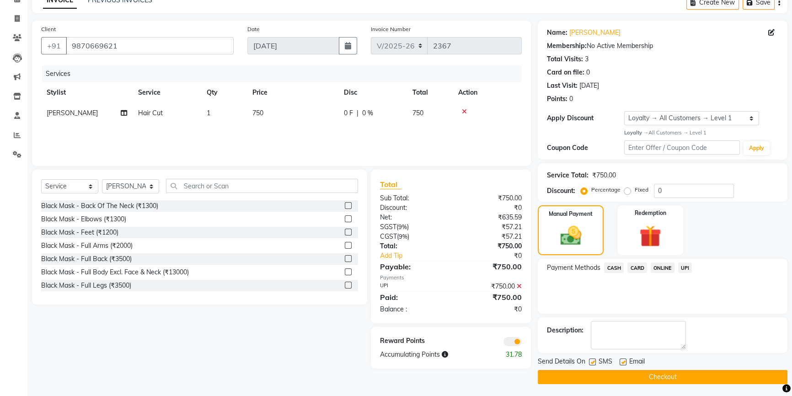
scroll to position [49, 0]
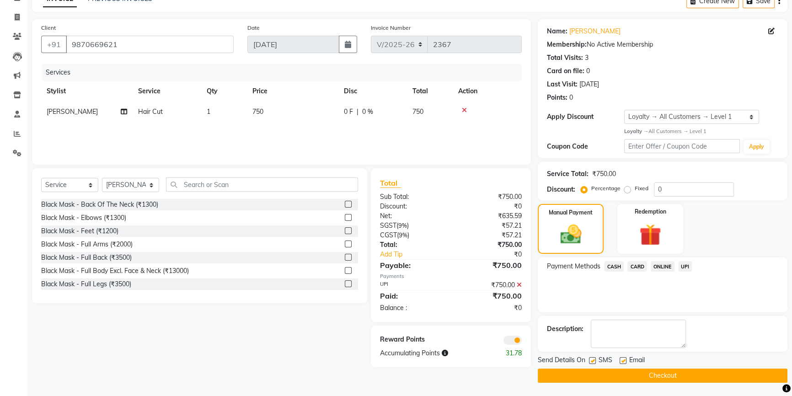
click at [662, 378] on button "Checkout" at bounding box center [663, 375] width 250 height 14
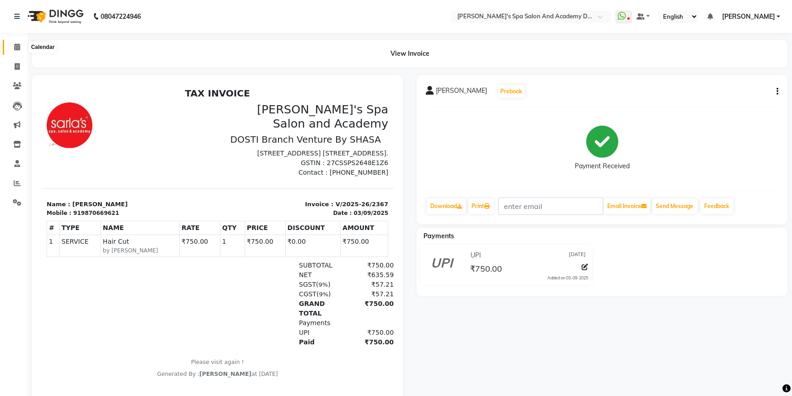
click at [21, 49] on span at bounding box center [17, 47] width 16 height 11
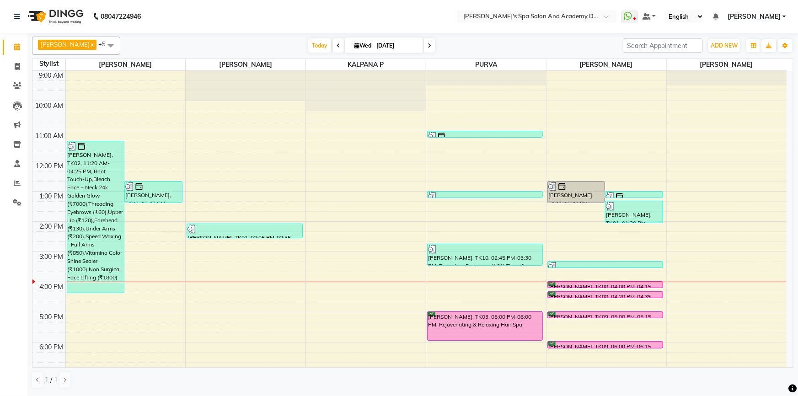
click at [491, 39] on div "Today Wed 03-09-2025" at bounding box center [371, 46] width 493 height 14
click at [512, 51] on div "Today Wed 03-09-2025" at bounding box center [371, 46] width 493 height 14
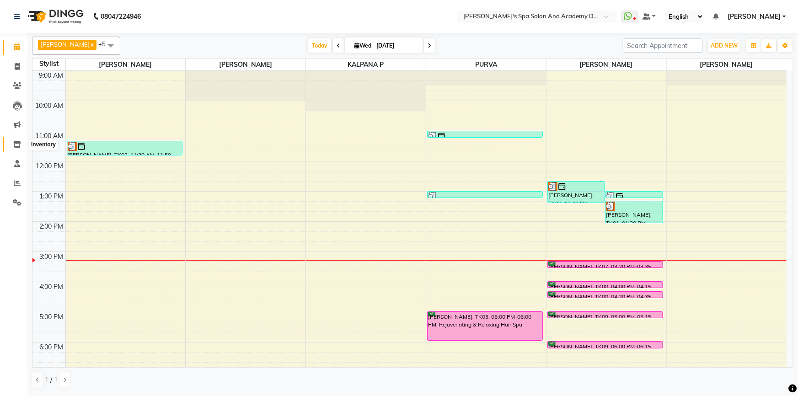
click at [17, 145] on icon at bounding box center [17, 144] width 8 height 7
select select
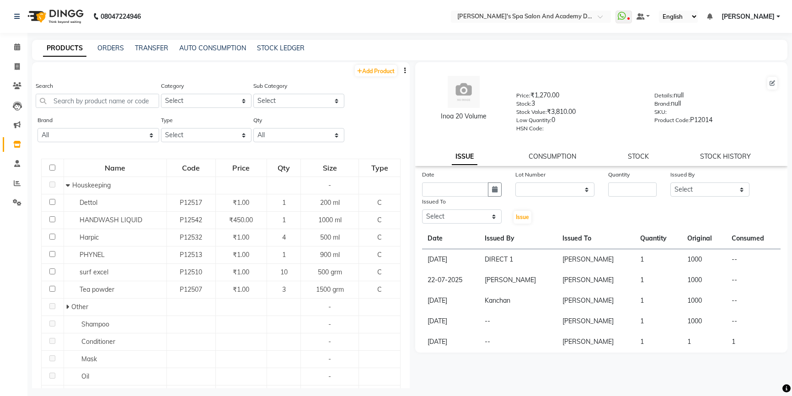
select select
click at [17, 64] on icon at bounding box center [17, 66] width 5 height 7
select select "6316"
select select "service"
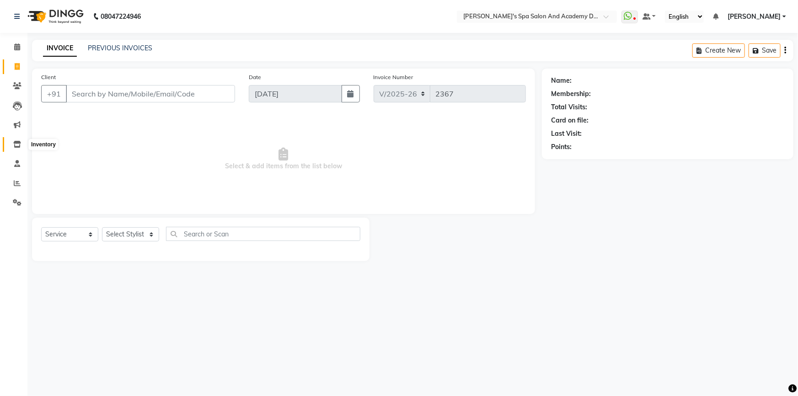
click at [16, 143] on icon at bounding box center [17, 144] width 8 height 7
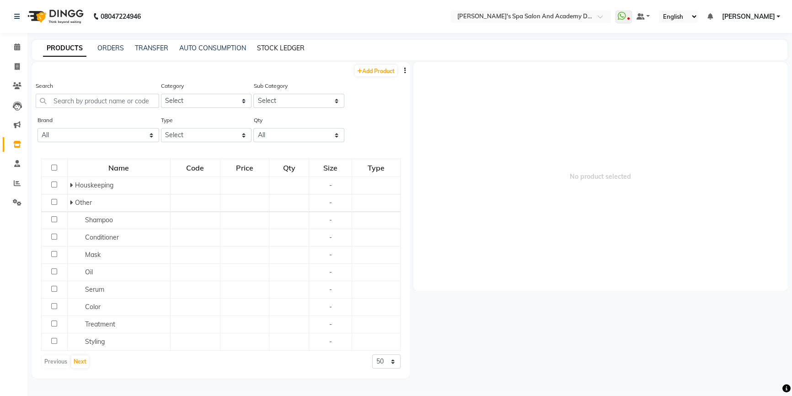
click at [276, 44] on link "STOCK LEDGER" at bounding box center [281, 48] width 48 height 8
select select "all"
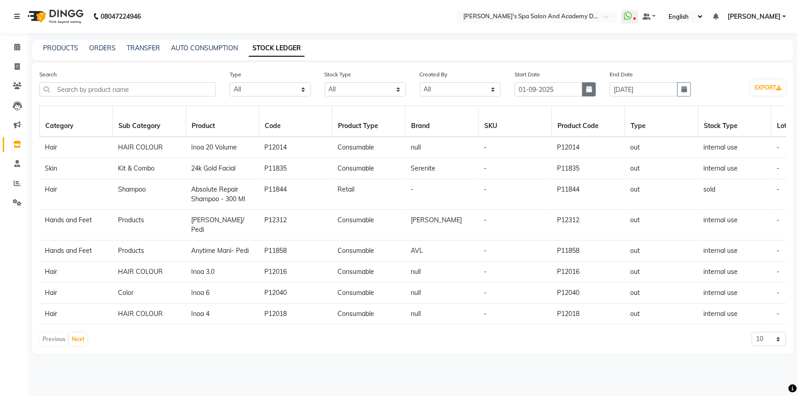
click at [591, 91] on icon "button" at bounding box center [588, 89] width 5 height 6
select select "9"
select select "2025"
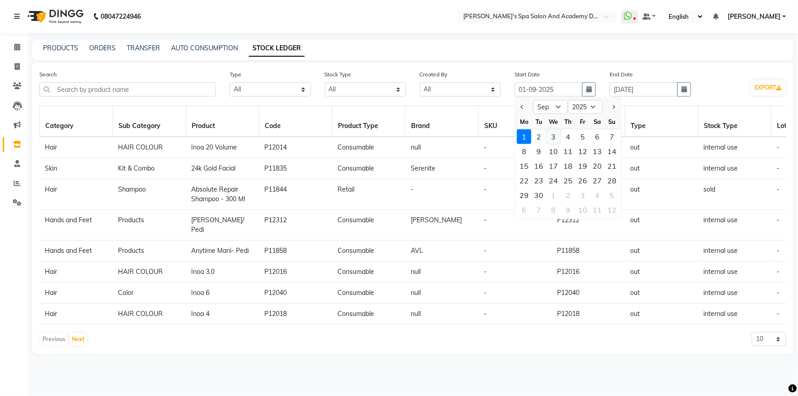
click at [558, 139] on div "3" at bounding box center [553, 136] width 15 height 15
type input "[DATE]"
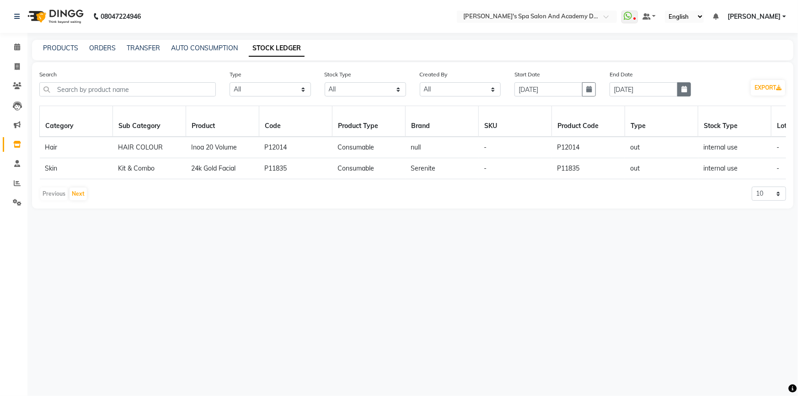
click at [685, 92] on icon "button" at bounding box center [683, 89] width 5 height 6
select select "9"
select select "2025"
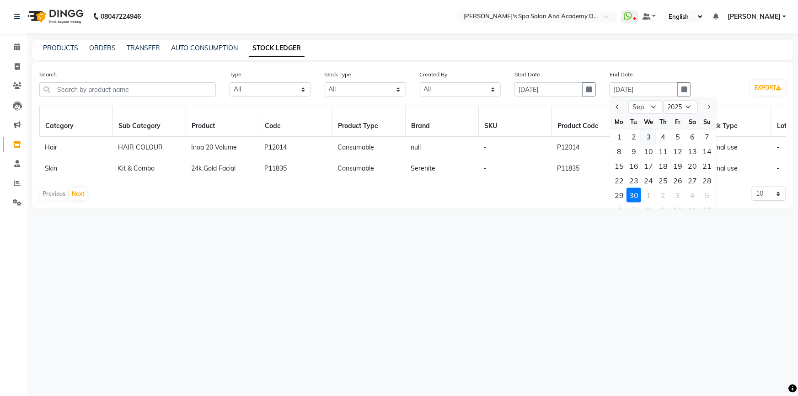
click at [652, 138] on div "3" at bounding box center [648, 136] width 15 height 15
type input "[DATE]"
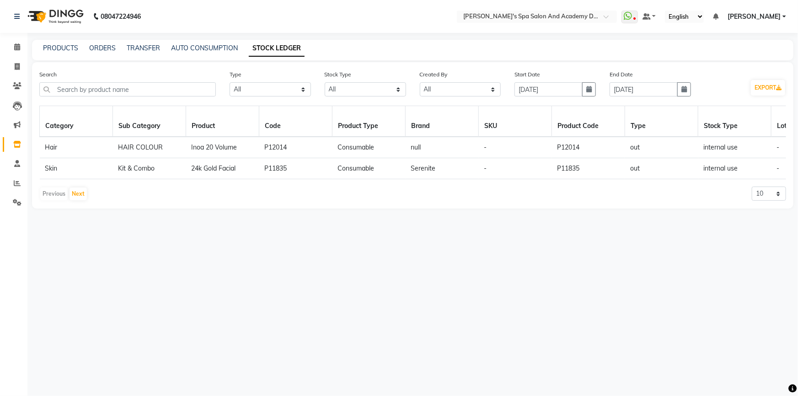
click at [405, 281] on div "08047224946 Select Location × Sarla's Spa Salon And Academy Dosti Branch Ventur…" at bounding box center [399, 198] width 798 height 396
click at [58, 49] on link "PRODUCTS" at bounding box center [60, 48] width 35 height 8
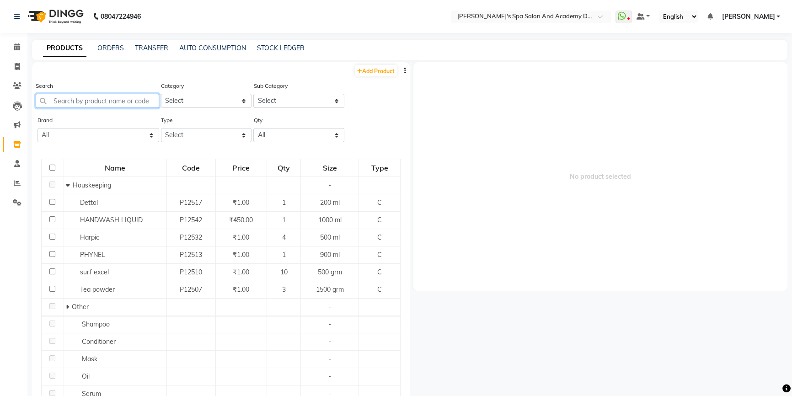
click at [85, 99] on input "text" at bounding box center [97, 101] width 123 height 14
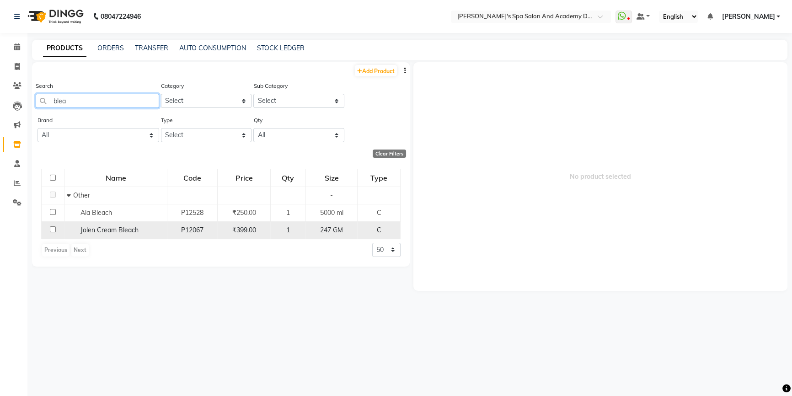
type input "blea"
click at [85, 233] on span "Jolen Cream Bleach" at bounding box center [109, 230] width 58 height 8
select select
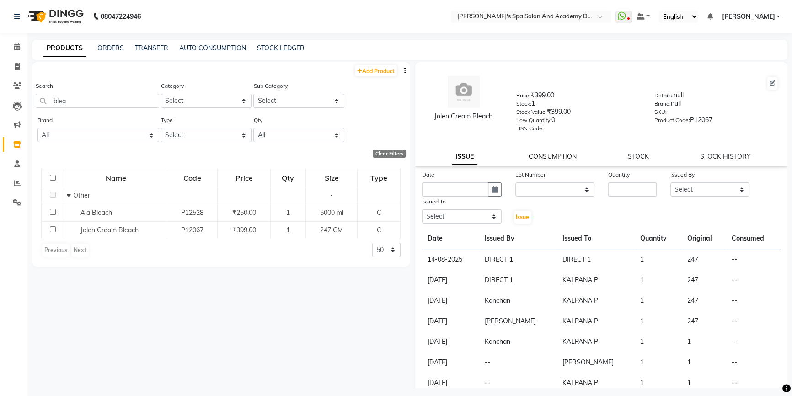
click at [552, 157] on link "CONSUMPTION" at bounding box center [552, 156] width 48 height 8
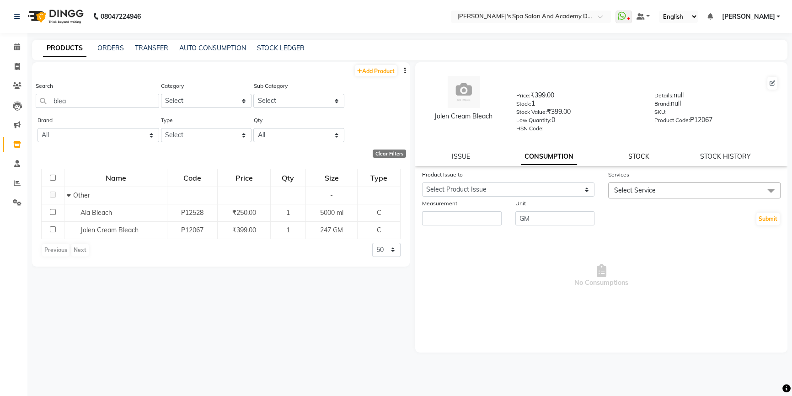
click at [645, 159] on link "STOCK" at bounding box center [638, 156] width 21 height 8
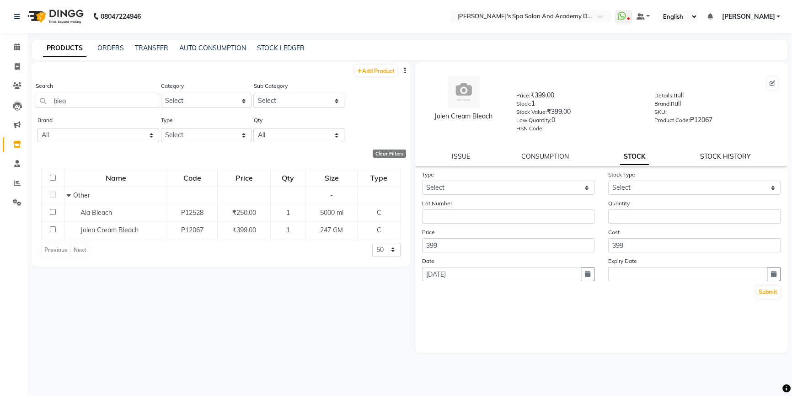
click at [713, 156] on link "STOCK HISTORY" at bounding box center [725, 156] width 51 height 8
select select "all"
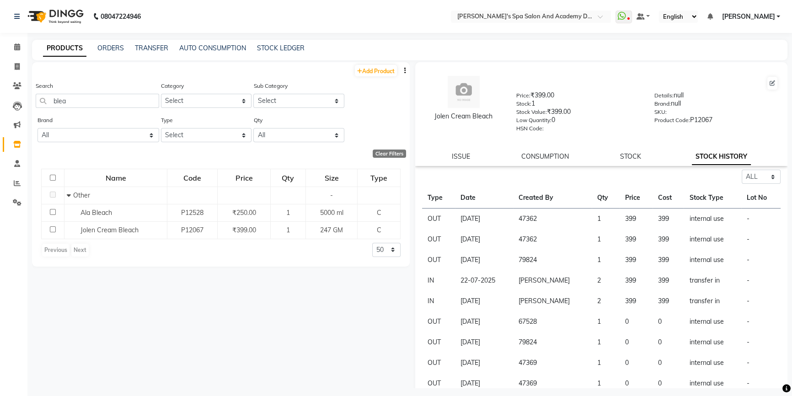
click at [458, 150] on div "Jolen Cream Bleach Price: ₹399.00 Stock: 1 Stock Value: ₹399.00 Low Quantity: 0…" at bounding box center [601, 114] width 372 height 104
click at [460, 155] on link "ISSUE" at bounding box center [461, 156] width 18 height 8
select select
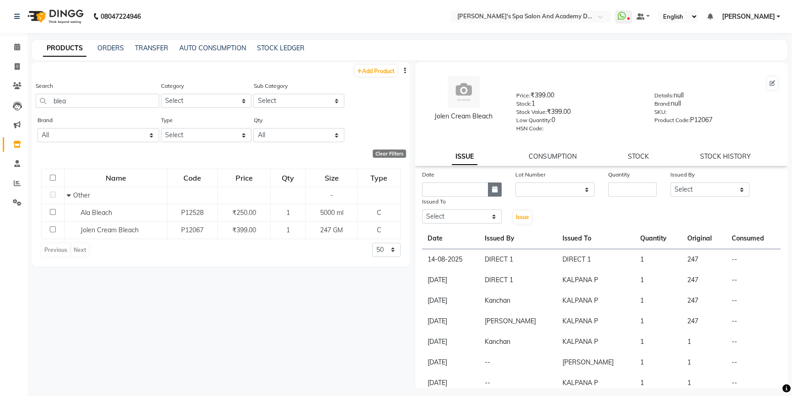
click at [496, 197] on button "button" at bounding box center [495, 189] width 14 height 14
select select "9"
select select "2025"
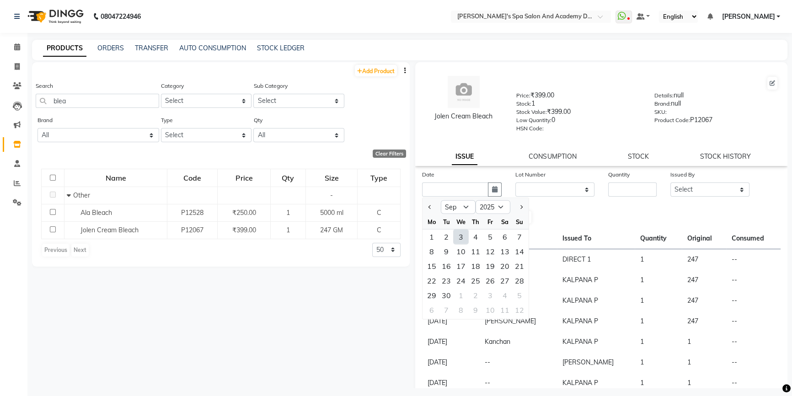
click at [462, 241] on div "3" at bounding box center [460, 236] width 15 height 15
type input "[DATE]"
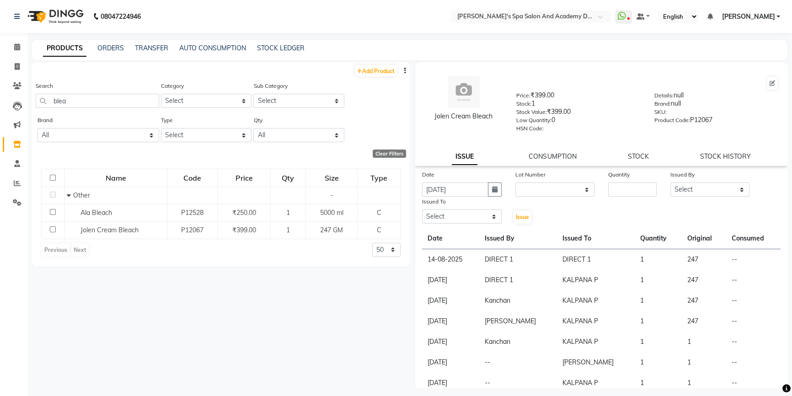
click at [512, 201] on div "Issue" at bounding box center [523, 211] width 31 height 28
click at [521, 198] on div at bounding box center [523, 202] width 17 height 10
click at [531, 197] on select "None" at bounding box center [555, 189] width 80 height 14
select select "0: null"
click at [515, 184] on select "None" at bounding box center [555, 189] width 80 height 14
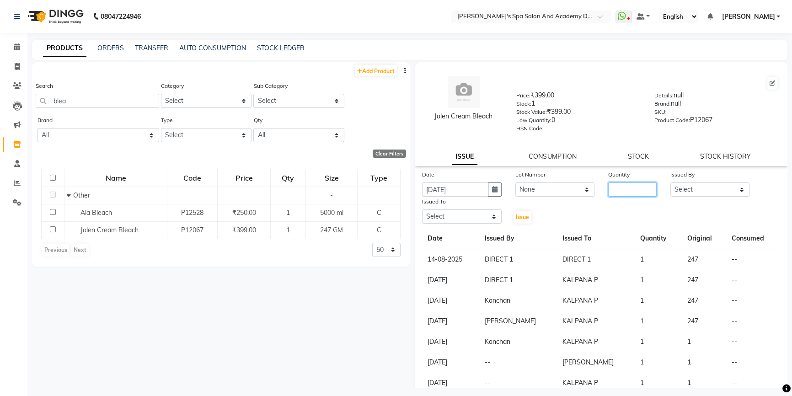
click at [608, 188] on input "number" at bounding box center [632, 189] width 48 height 14
type input "1"
click at [699, 196] on select "Select Admin AKSHTA AMBRE ASAWARI PAWAR DIRECT 1 GAURI THAPA JIGNA SHAH KALPANA…" at bounding box center [710, 189] width 80 height 14
select select "47362"
click at [475, 215] on select "Select Admin AKSHTA AMBRE ASAWARI PAWAR DIRECT 1 GAURI THAPA JIGNA SHAH KALPANA…" at bounding box center [462, 216] width 80 height 14
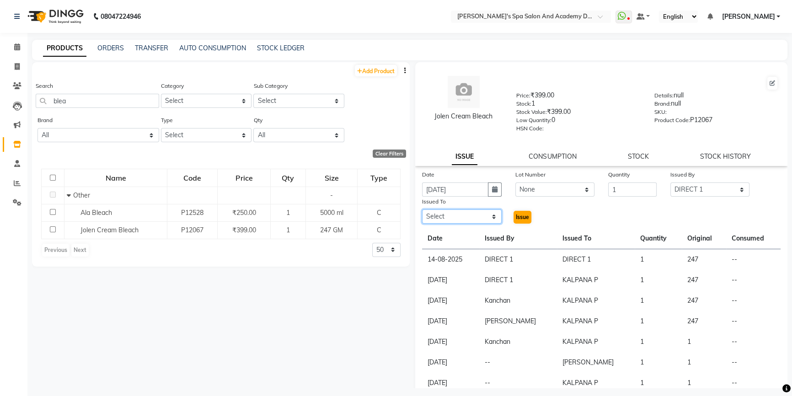
select select "47360"
click at [522, 218] on span "Issue" at bounding box center [522, 216] width 13 height 7
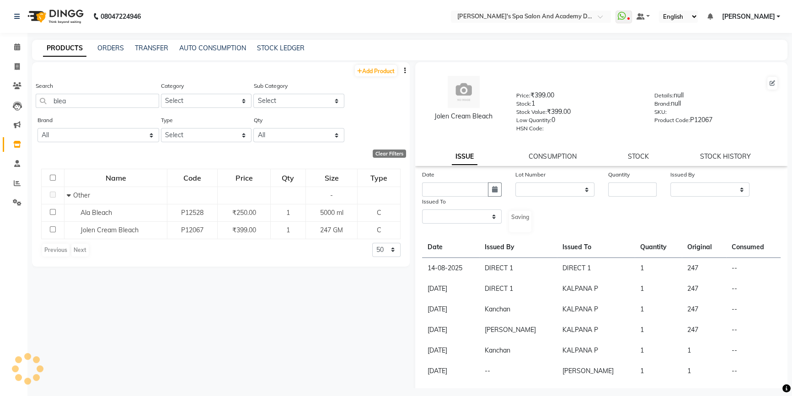
select select
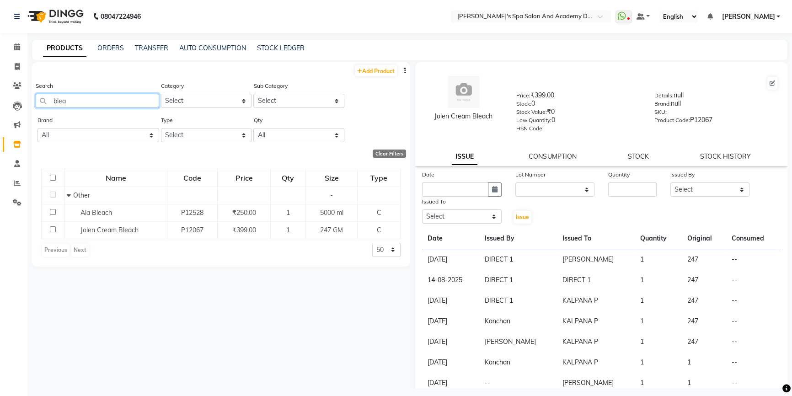
click at [81, 106] on input "blea" at bounding box center [97, 101] width 123 height 14
click at [65, 93] on div "Search blea" at bounding box center [97, 94] width 123 height 27
click at [62, 96] on input "blea" at bounding box center [97, 101] width 123 height 14
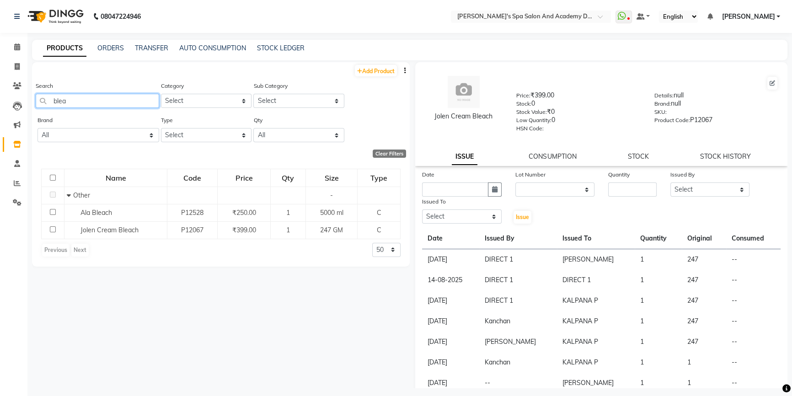
click at [62, 96] on input "blea" at bounding box center [97, 101] width 123 height 14
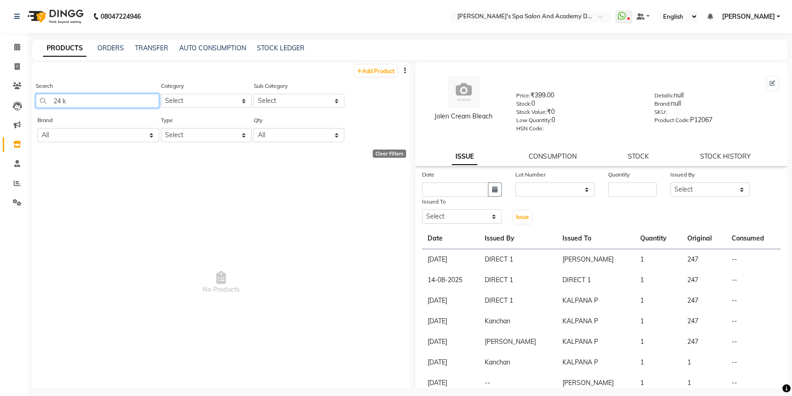
click at [65, 106] on input "24 k" at bounding box center [97, 101] width 123 height 14
click at [64, 101] on input "24 k" at bounding box center [97, 101] width 123 height 14
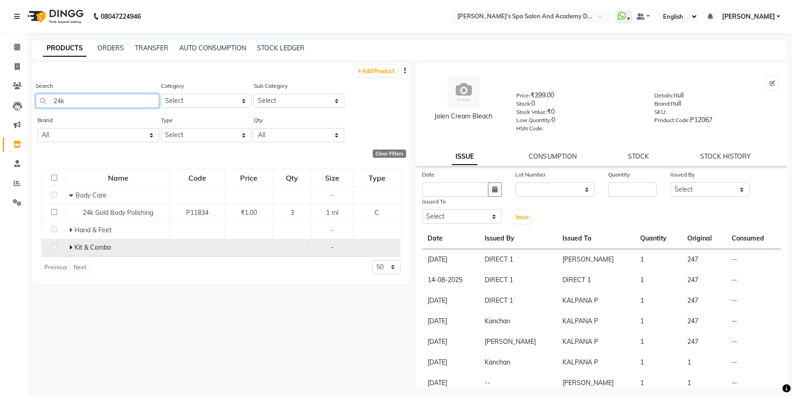
type input "24k"
click at [75, 249] on span "Kit & Combo" at bounding box center [93, 247] width 37 height 8
click at [72, 247] on icon at bounding box center [70, 247] width 3 height 6
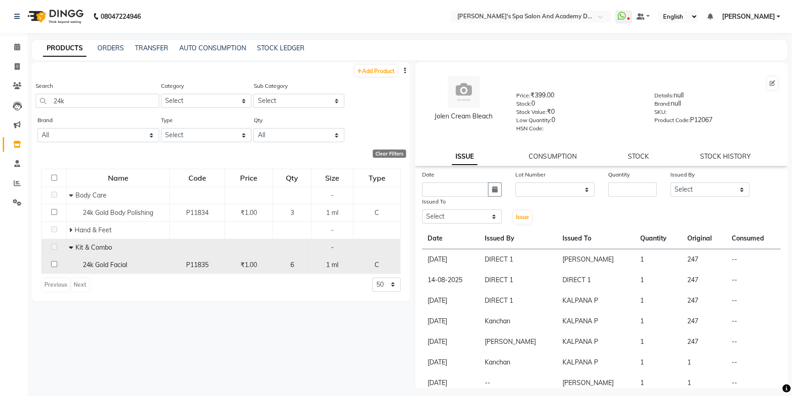
click at [94, 265] on span "24k Gold Facial" at bounding box center [105, 265] width 44 height 8
select select
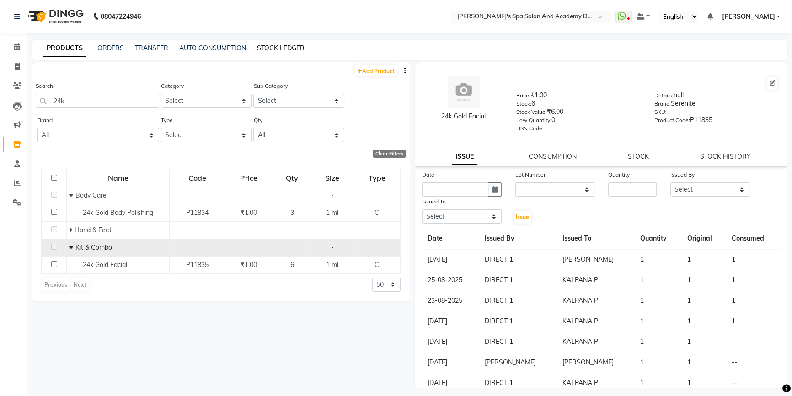
click at [261, 45] on link "STOCK LEDGER" at bounding box center [281, 48] width 48 height 8
select select "all"
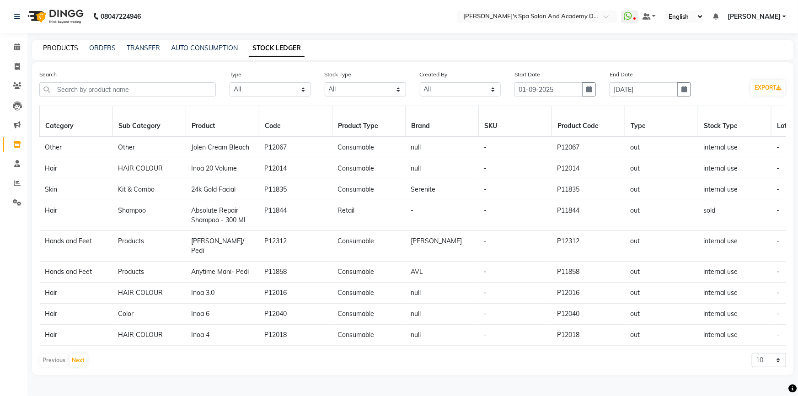
click at [69, 48] on link "PRODUCTS" at bounding box center [60, 48] width 35 height 8
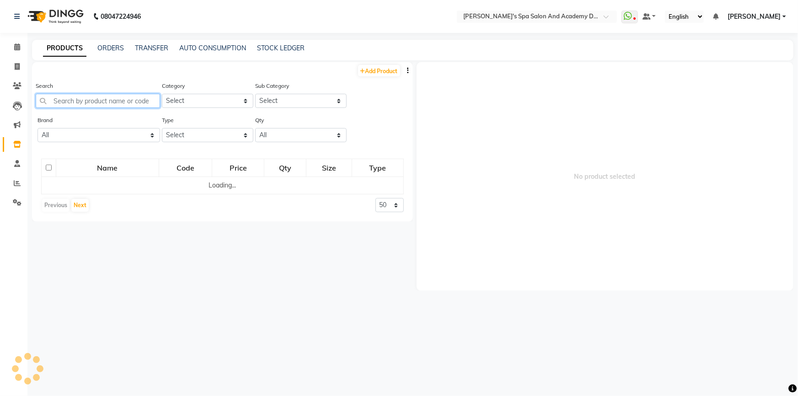
click at [95, 96] on input "text" at bounding box center [98, 101] width 124 height 14
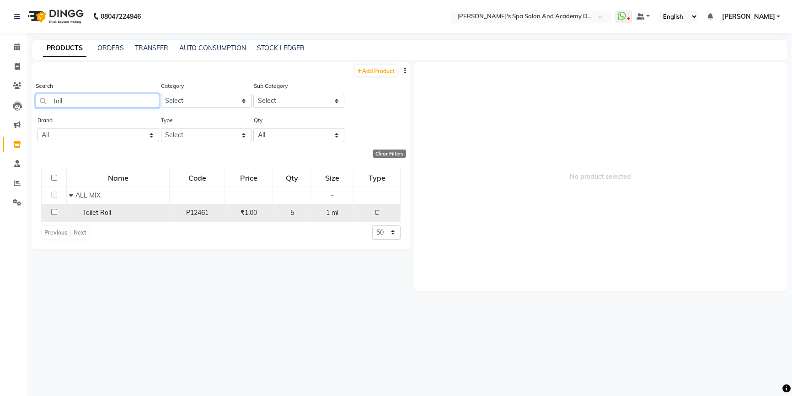
type input "toil"
click at [86, 213] on span "Toilet Roll" at bounding box center [97, 212] width 28 height 8
select select
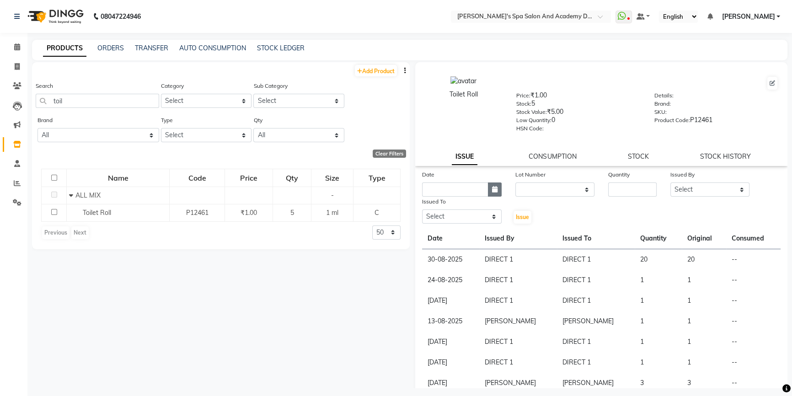
click at [492, 192] on icon "button" at bounding box center [494, 189] width 5 height 6
select select "9"
select select "2025"
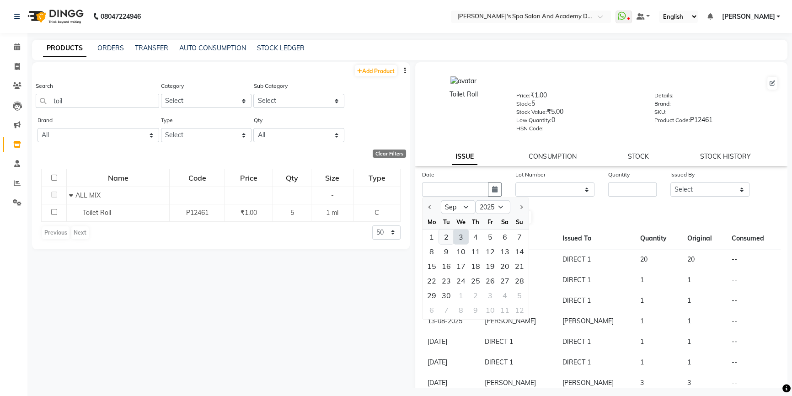
click at [443, 240] on div "2" at bounding box center [446, 236] width 15 height 15
type input "02-09-2025"
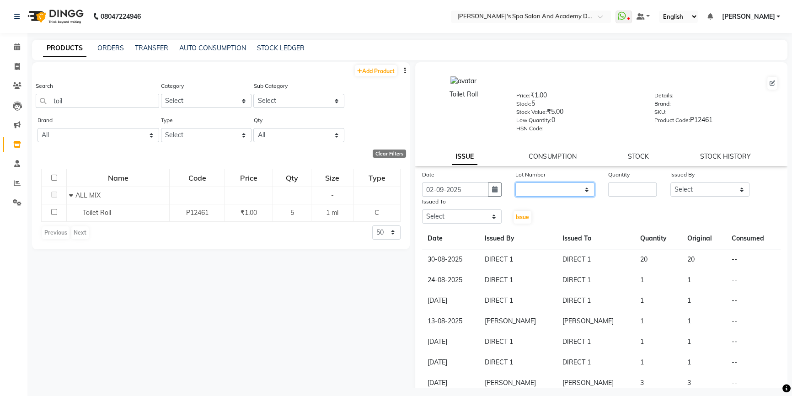
click at [565, 191] on select "None" at bounding box center [555, 189] width 80 height 14
select select "0: null"
click at [515, 184] on select "None" at bounding box center [555, 189] width 80 height 14
click at [646, 188] on input "number" at bounding box center [632, 189] width 48 height 14
type input "5"
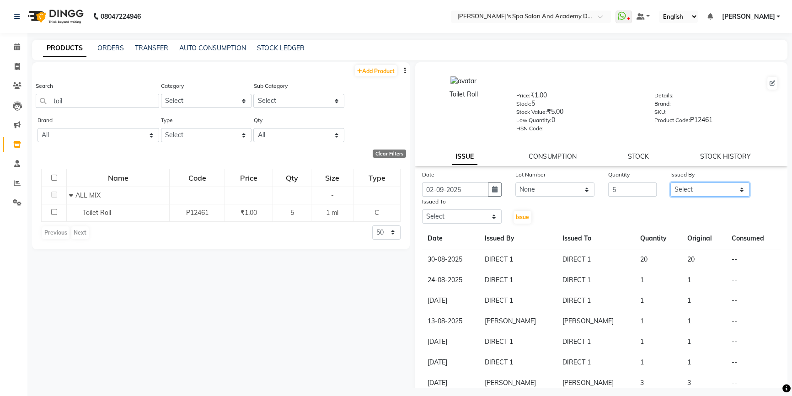
click at [698, 196] on select "Select Admin AKSHTA AMBRE ASAWARI PAWAR DIRECT 1 GAURI THAPA JIGNA SHAH KALPANA…" at bounding box center [710, 189] width 80 height 14
click at [523, 214] on button "Issue" at bounding box center [522, 217] width 18 height 13
click at [671, 191] on select "Select Admin AKSHTA AMBRE ASAWARI PAWAR DIRECT 1 GAURI THAPA JIGNA SHAH KALPANA…" at bounding box center [710, 189] width 80 height 14
select select "47362"
click at [670, 184] on select "Select Admin AKSHTA AMBRE ASAWARI PAWAR DIRECT 1 GAURI THAPA JIGNA SHAH KALPANA…" at bounding box center [710, 189] width 80 height 14
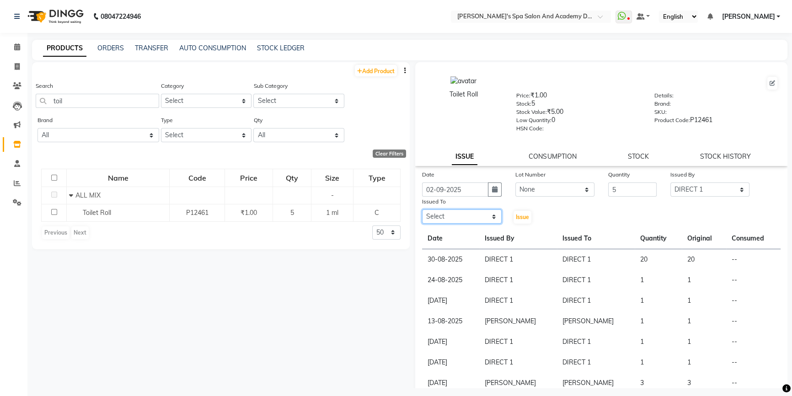
click at [477, 220] on select "Select Admin AKSHTA AMBRE ASAWARI PAWAR DIRECT 1 GAURI THAPA JIGNA SHAH KALPANA…" at bounding box center [462, 216] width 80 height 14
select select "47362"
click at [422, 211] on select "Select Admin AKSHTA AMBRE ASAWARI PAWAR DIRECT 1 GAURI THAPA JIGNA SHAH KALPANA…" at bounding box center [462, 216] width 80 height 14
click at [519, 220] on span "Issue" at bounding box center [522, 216] width 13 height 7
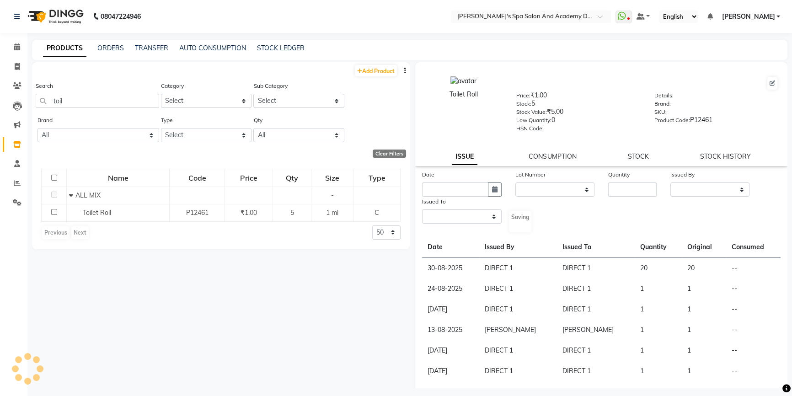
select select
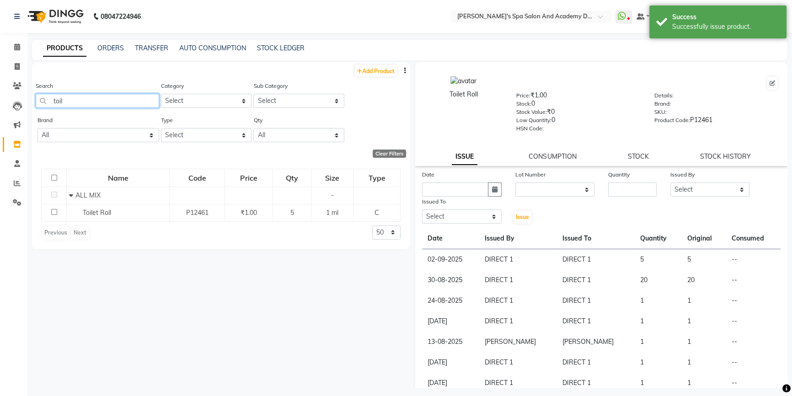
drag, startPoint x: 69, startPoint y: 104, endPoint x: 28, endPoint y: 102, distance: 41.6
click at [28, 102] on main "PRODUCTS ORDERS TRANSFER AUTO CONSUMPTION STOCK LEDGER Add Product Search toil …" at bounding box center [409, 221] width 764 height 362
click at [61, 105] on input "tisdu" at bounding box center [97, 101] width 123 height 14
click at [64, 104] on input "tisdu" at bounding box center [97, 101] width 123 height 14
click at [106, 104] on input "tissu" at bounding box center [97, 101] width 123 height 14
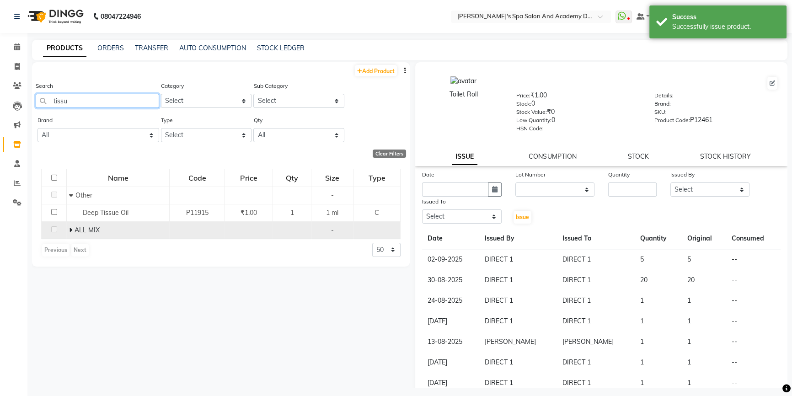
type input "tissu"
click at [73, 233] on span at bounding box center [71, 230] width 5 height 8
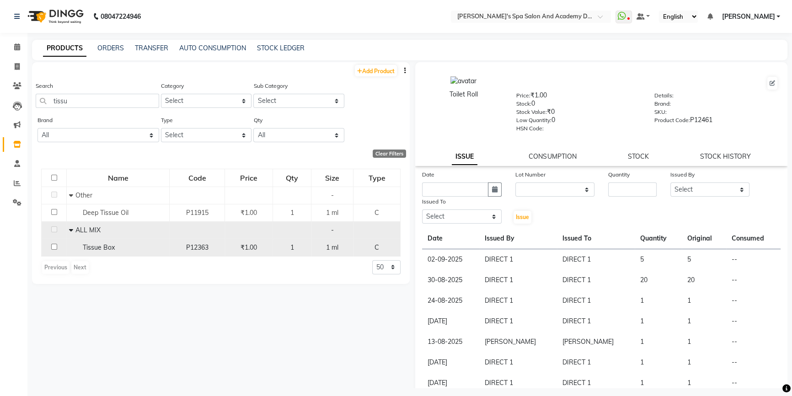
click at [100, 248] on span "Tissue Box" at bounding box center [99, 247] width 32 height 8
select select
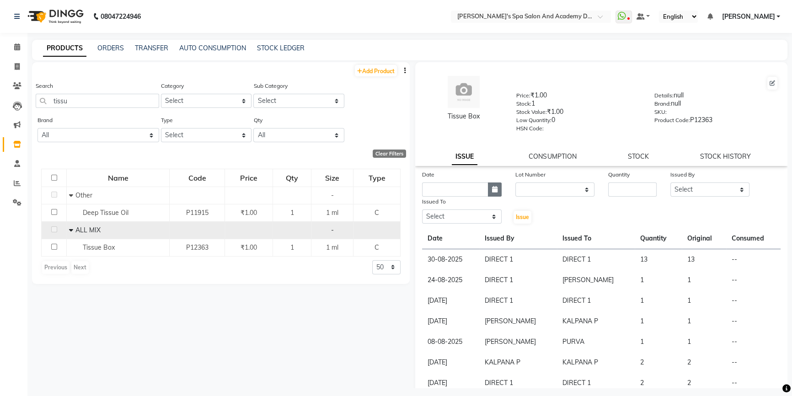
click at [492, 188] on icon "button" at bounding box center [494, 189] width 5 height 6
select select "9"
select select "2025"
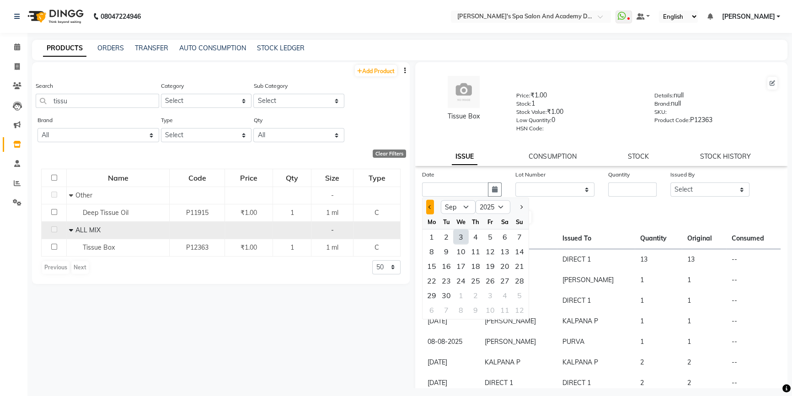
click at [428, 212] on button "Previous month" at bounding box center [430, 207] width 8 height 15
select select "8"
click at [514, 296] on div "31" at bounding box center [519, 295] width 15 height 15
type input "31-08-2025"
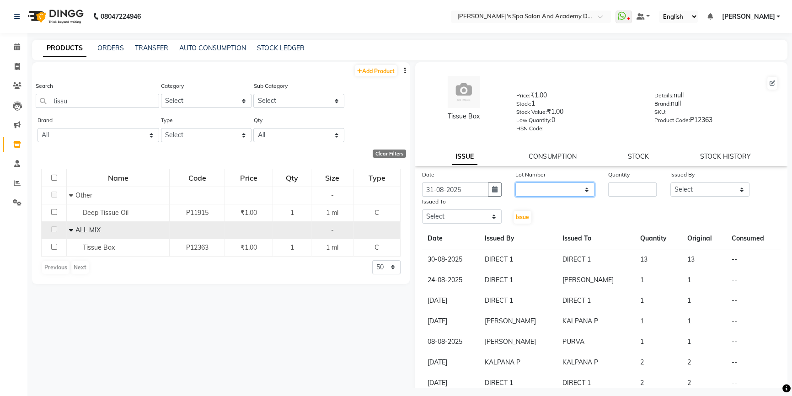
click at [539, 192] on select "None" at bounding box center [555, 189] width 80 height 14
select select "0: null"
click at [515, 184] on select "None" at bounding box center [555, 189] width 80 height 14
click at [620, 191] on input "number" at bounding box center [632, 189] width 48 height 14
type input "1"
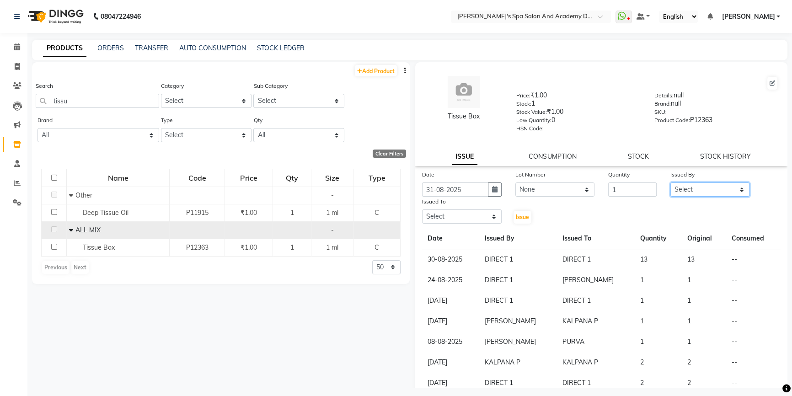
click at [687, 193] on select "Select Admin AKSHTA AMBRE ASAWARI PAWAR DIRECT 1 GAURI THAPA JIGNA SHAH KALPANA…" at bounding box center [710, 189] width 80 height 14
select select "47362"
click at [670, 184] on select "Select Admin AKSHTA AMBRE ASAWARI PAWAR DIRECT 1 GAURI THAPA JIGNA SHAH KALPANA…" at bounding box center [710, 189] width 80 height 14
click at [467, 224] on select "Select Admin AKSHTA AMBRE ASAWARI PAWAR DIRECT 1 GAURI THAPA JIGNA SHAH KALPANA…" at bounding box center [462, 216] width 80 height 14
select select "47362"
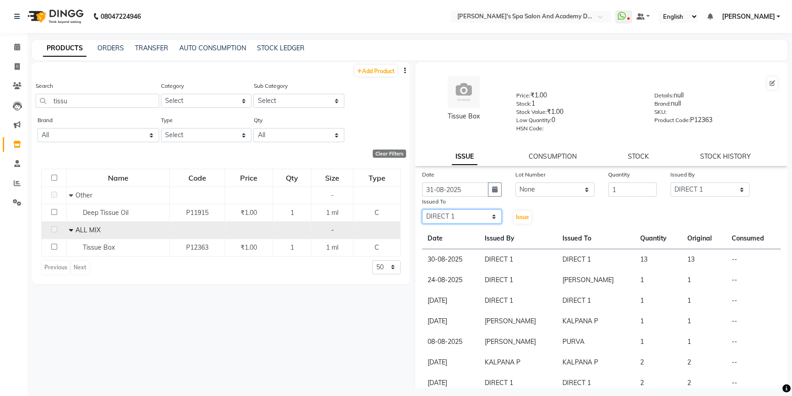
click at [422, 211] on select "Select Admin AKSHTA AMBRE ASAWARI PAWAR DIRECT 1 GAURI THAPA JIGNA SHAH KALPANA…" at bounding box center [462, 216] width 80 height 14
click at [517, 219] on span "Issue" at bounding box center [522, 216] width 13 height 7
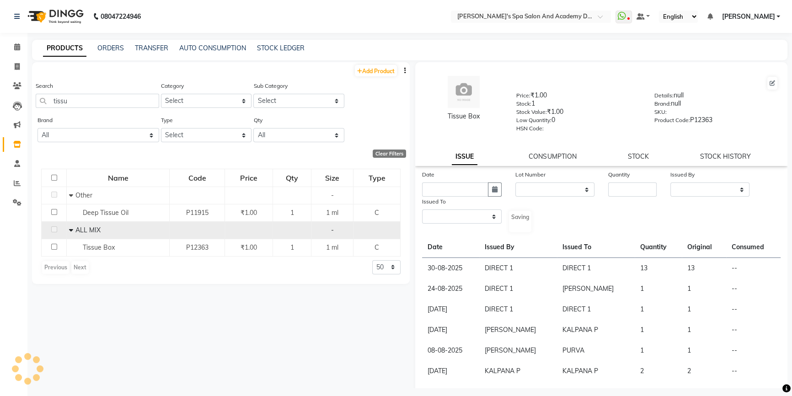
select select
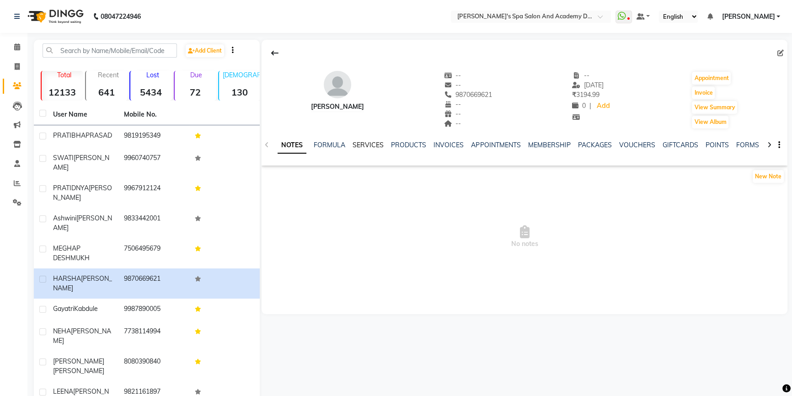
click at [377, 146] on link "SERVICES" at bounding box center [367, 145] width 31 height 8
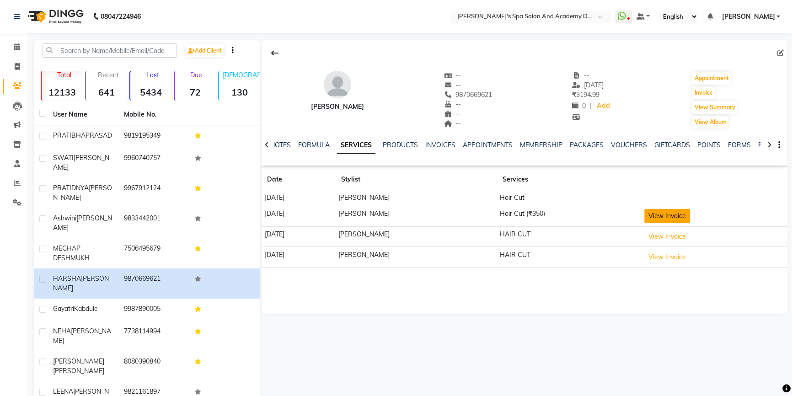
click at [663, 221] on button "View Invoice" at bounding box center [667, 216] width 46 height 14
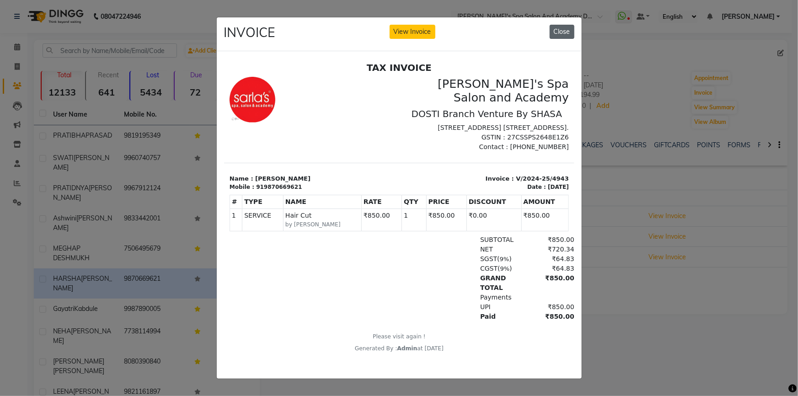
click at [564, 25] on button "Close" at bounding box center [561, 32] width 25 height 14
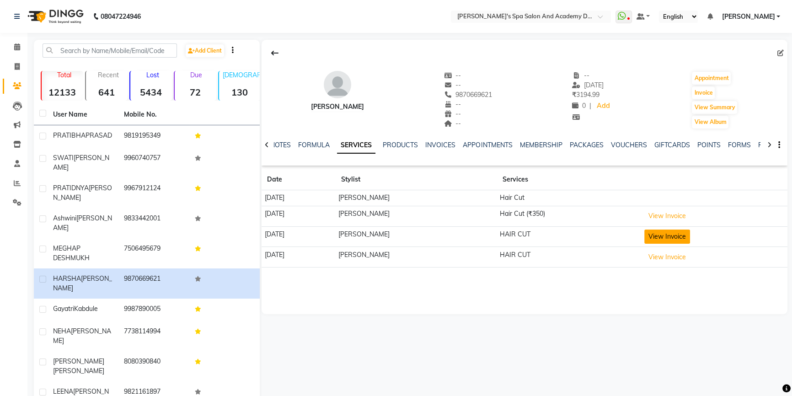
click at [645, 237] on button "View Invoice" at bounding box center [667, 236] width 46 height 14
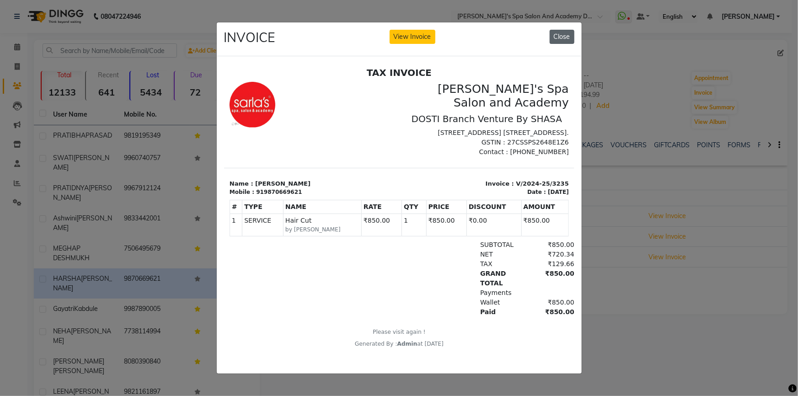
click at [559, 35] on button "Close" at bounding box center [561, 37] width 25 height 14
